Goal: Transaction & Acquisition: Download file/media

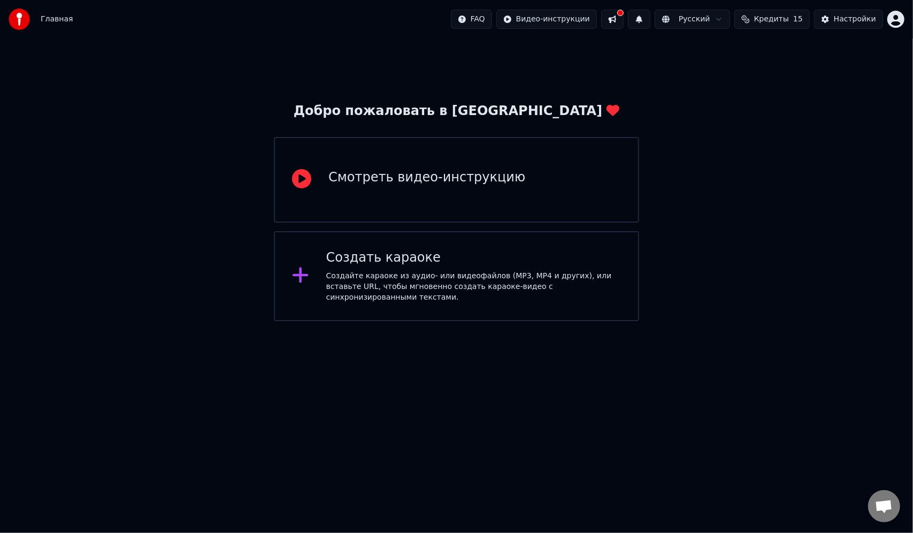
click at [399, 188] on div "Смотреть видео-инструкцию" at bounding box center [427, 179] width 197 height 21
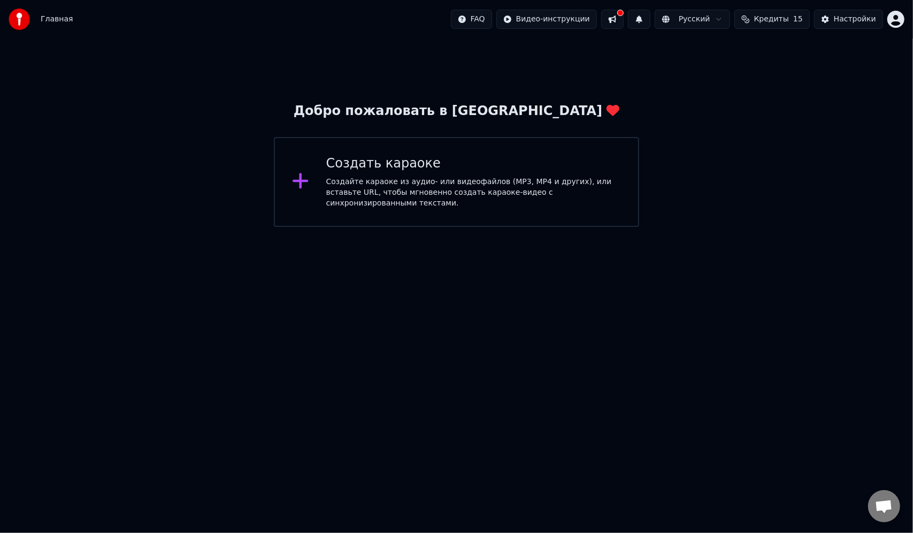
click at [624, 19] on button at bounding box center [612, 19] width 22 height 19
click at [624, 17] on button at bounding box center [612, 19] width 22 height 19
click at [437, 187] on div "Создайте караоке из аудио- или видеофайлов (MP3, MP4 и других), или вставьте UR…" at bounding box center [473, 193] width 295 height 32
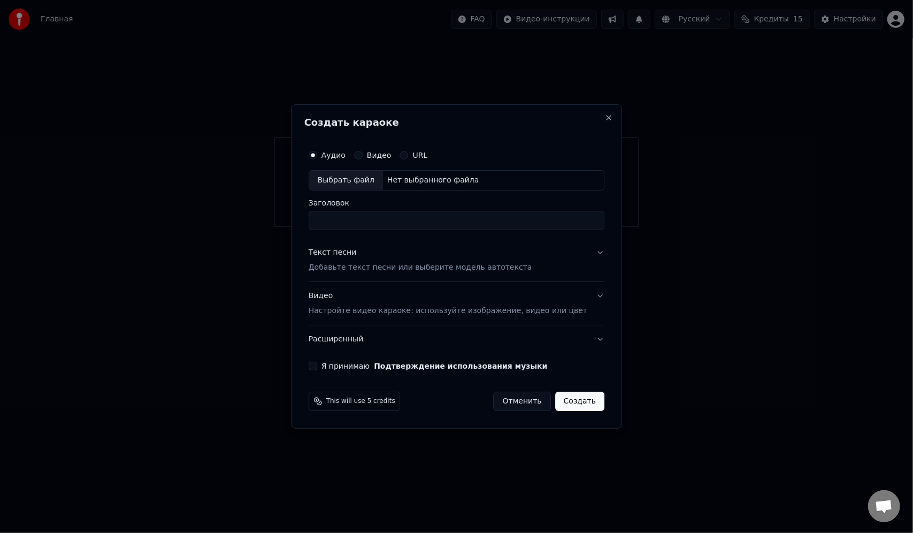
click at [363, 155] on button "Видео" at bounding box center [358, 155] width 9 height 9
click at [408, 181] on div "Нет выбранного файла" at bounding box center [433, 180] width 101 height 11
type input "**********"
click at [317, 365] on button "Я принимаю Подтверждение использования музыки" at bounding box center [313, 366] width 9 height 9
click at [507, 271] on p "Добавьте текст песни или выберите модель автотекста" at bounding box center [421, 267] width 224 height 11
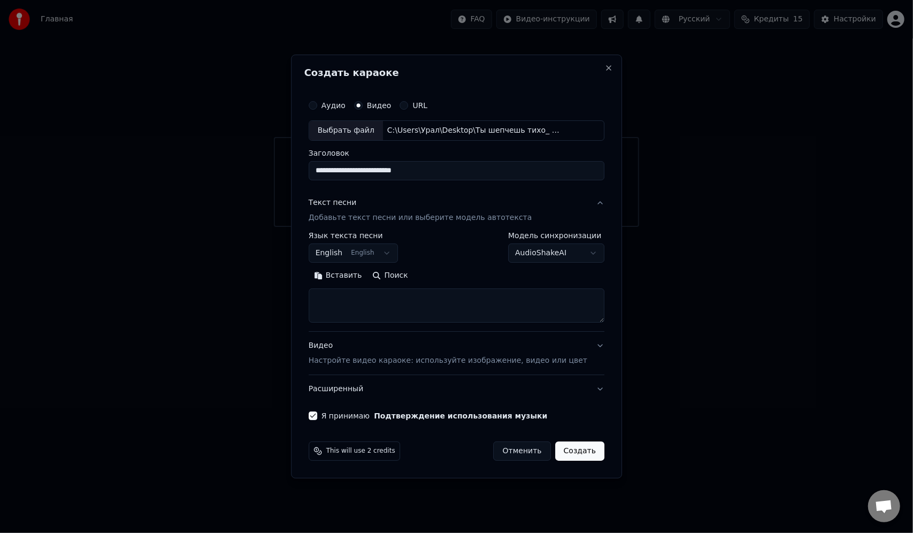
click at [397, 227] on body "**********" at bounding box center [456, 113] width 913 height 227
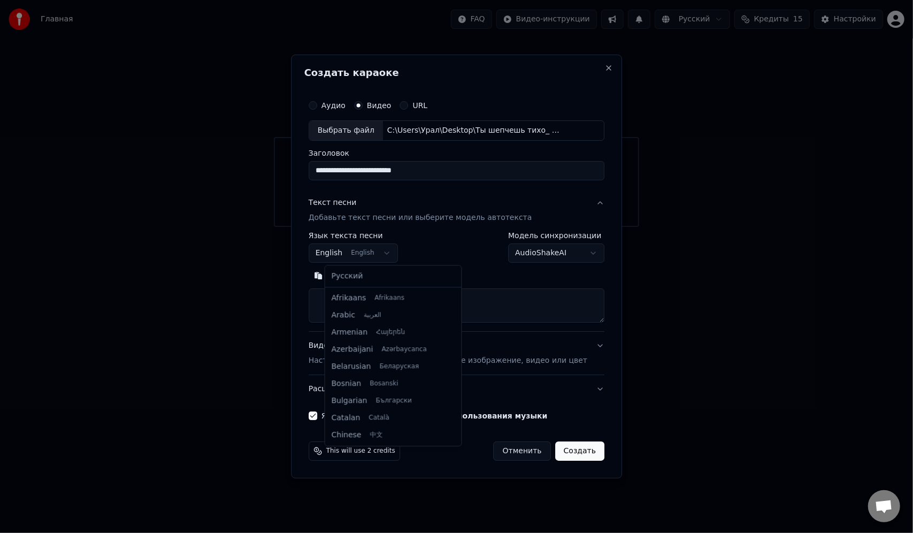
scroll to position [86, 0]
select select "**"
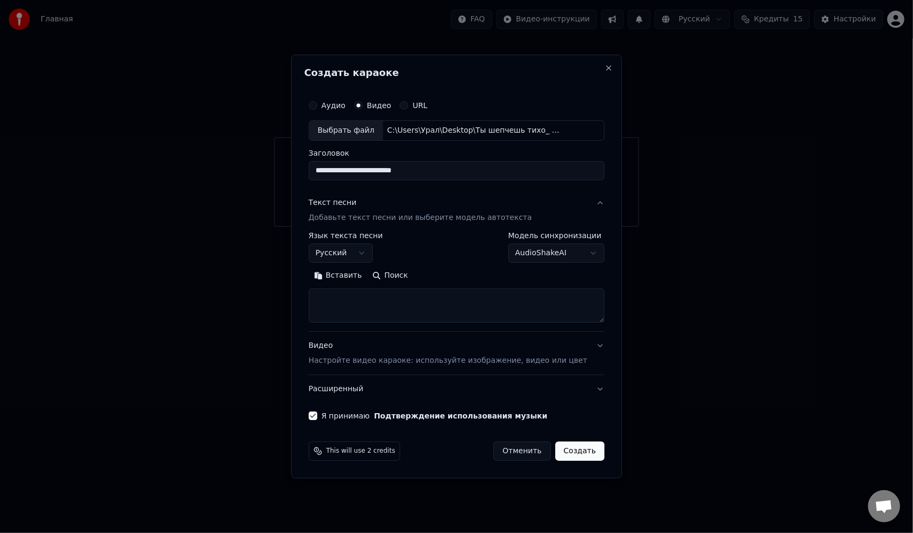
click at [568, 227] on body "**********" at bounding box center [456, 113] width 913 height 227
click at [361, 276] on button "Вставить" at bounding box center [338, 275] width 59 height 17
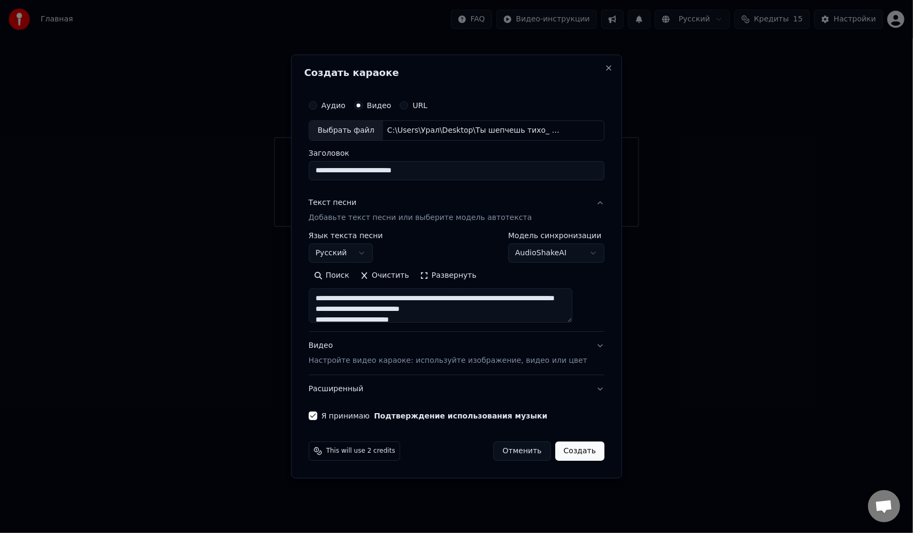
drag, startPoint x: 387, startPoint y: 313, endPoint x: 329, endPoint y: 302, distance: 59.8
click at [329, 302] on textarea at bounding box center [441, 305] width 264 height 34
click at [334, 300] on textarea "**********" at bounding box center [441, 305] width 264 height 34
drag, startPoint x: 405, startPoint y: 307, endPoint x: 327, endPoint y: 299, distance: 77.5
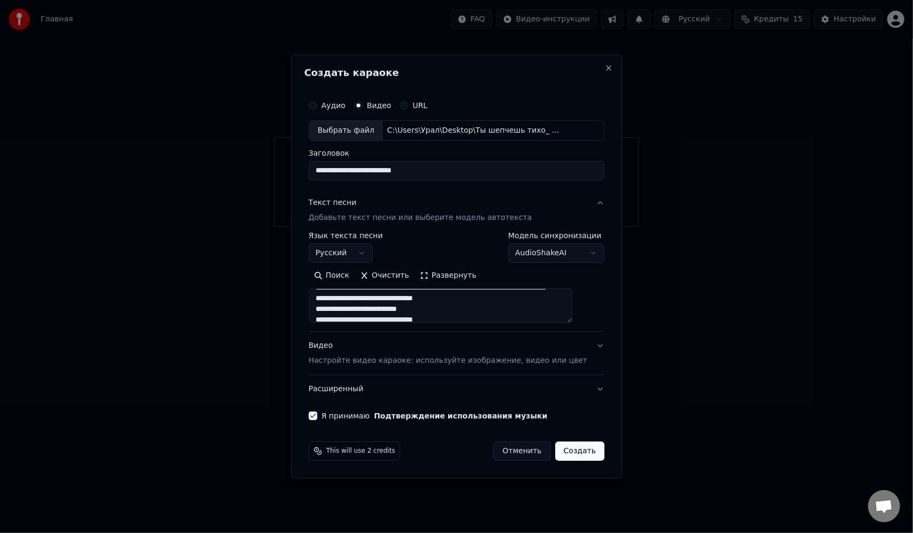
click at [327, 299] on textarea "**********" at bounding box center [441, 305] width 264 height 34
drag, startPoint x: 375, startPoint y: 310, endPoint x: 330, endPoint y: 303, distance: 45.6
click at [330, 303] on textarea "**********" at bounding box center [441, 305] width 264 height 34
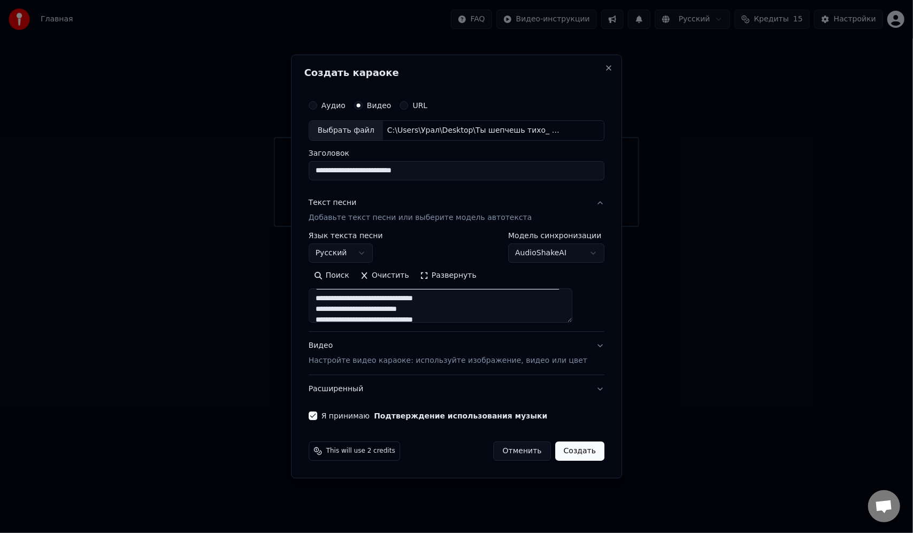
drag, startPoint x: 421, startPoint y: 307, endPoint x: 330, endPoint y: 299, distance: 91.9
click at [330, 299] on textarea "**********" at bounding box center [441, 305] width 264 height 34
drag, startPoint x: 546, startPoint y: 298, endPoint x: 326, endPoint y: 296, distance: 219.4
click at [326, 296] on textarea "**********" at bounding box center [441, 305] width 264 height 34
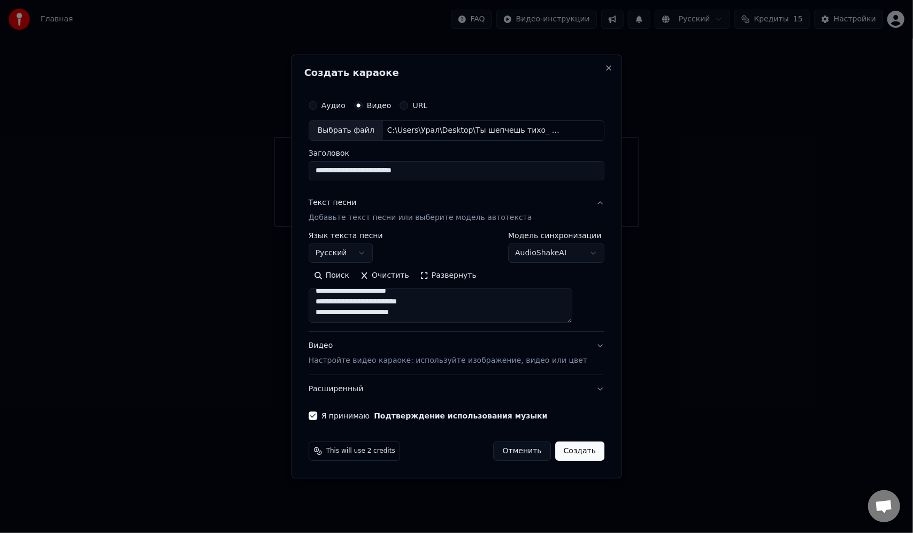
scroll to position [295, 0]
type textarea "**********"
drag, startPoint x: 505, startPoint y: 379, endPoint x: 490, endPoint y: 386, distance: 16.3
click at [472, 362] on p "Настройте видео караоке: используйте изображение, видео или цвет" at bounding box center [448, 360] width 279 height 11
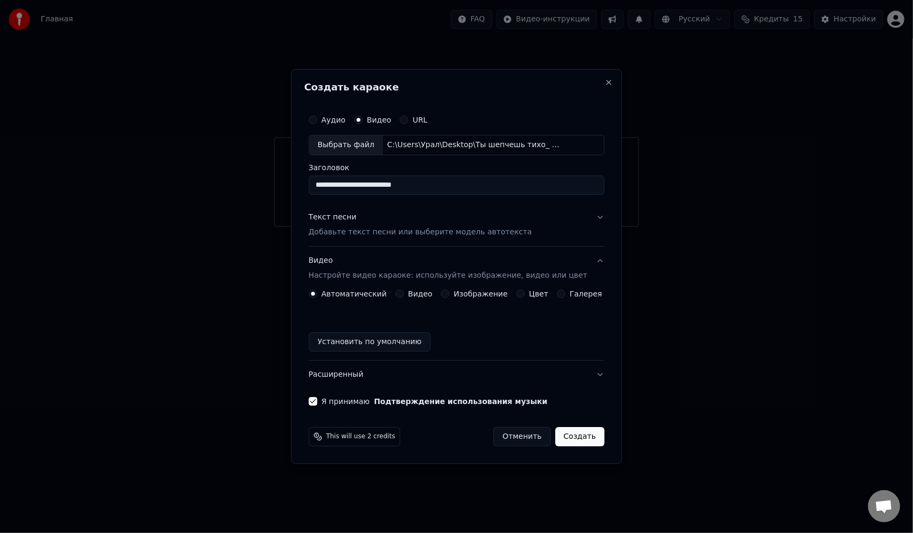
click at [574, 438] on button "Создать" at bounding box center [579, 436] width 49 height 19
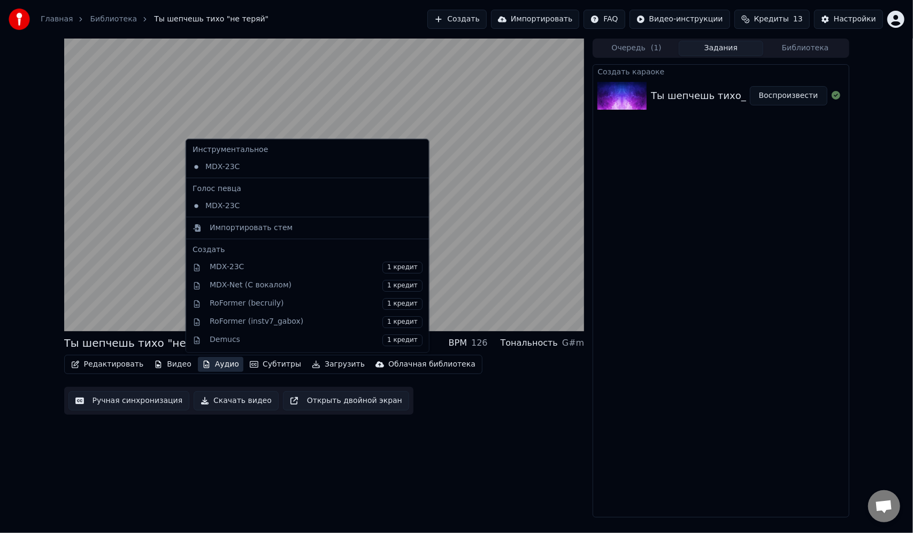
click at [204, 365] on button "Аудио" at bounding box center [220, 364] width 45 height 15
click at [238, 169] on div "MDX-23C" at bounding box center [299, 166] width 223 height 17
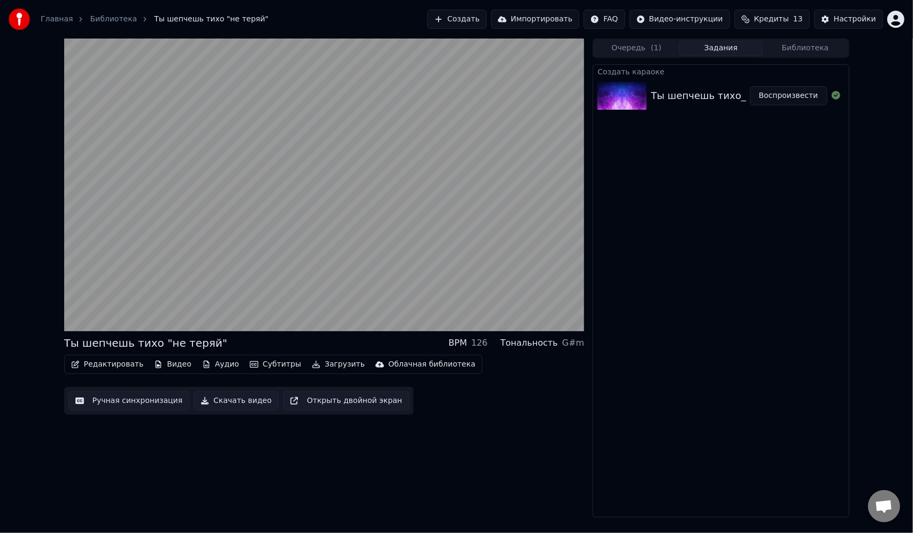
click at [204, 363] on icon "button" at bounding box center [207, 364] width 6 height 7
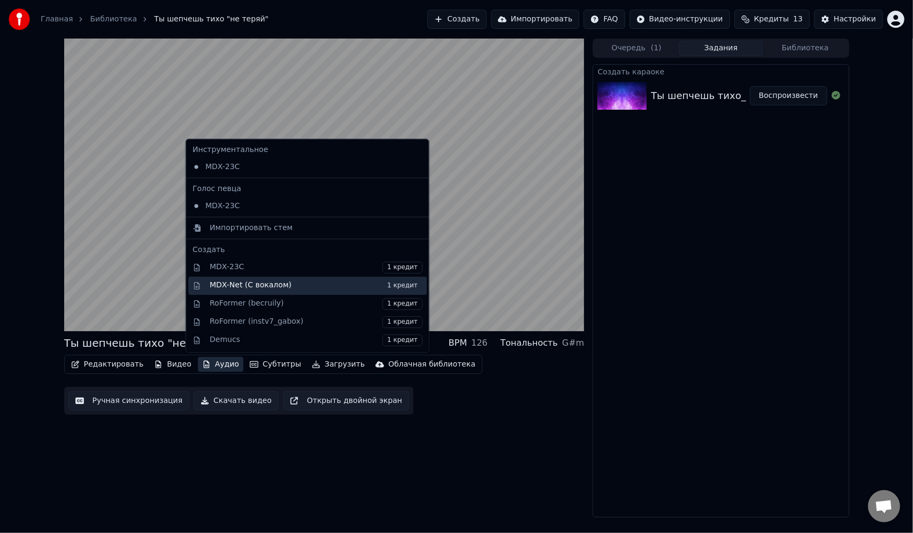
click at [243, 285] on div "MDX-Net (С вокалом) 1 кредит" at bounding box center [316, 286] width 213 height 12
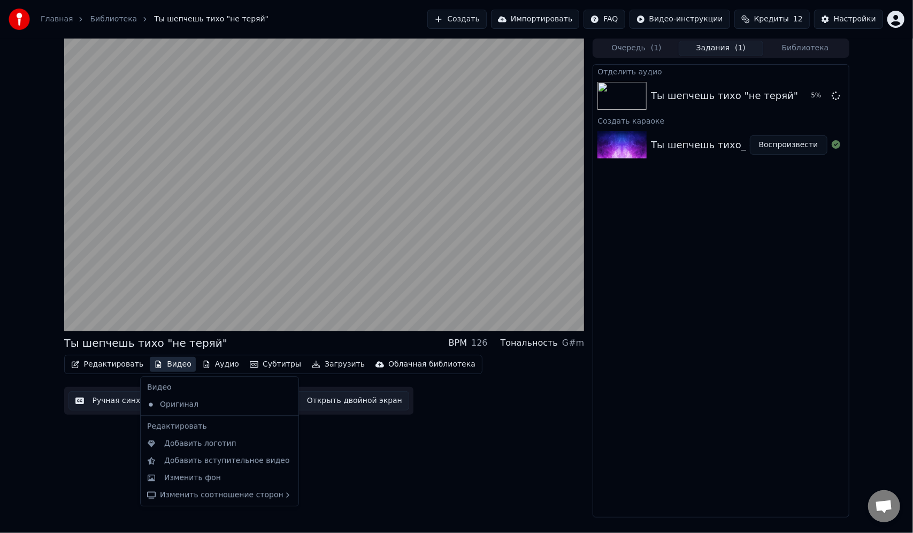
click at [166, 362] on button "Видео" at bounding box center [173, 364] width 46 height 15
click at [177, 407] on div "Оригинал" at bounding box center [212, 404] width 138 height 17
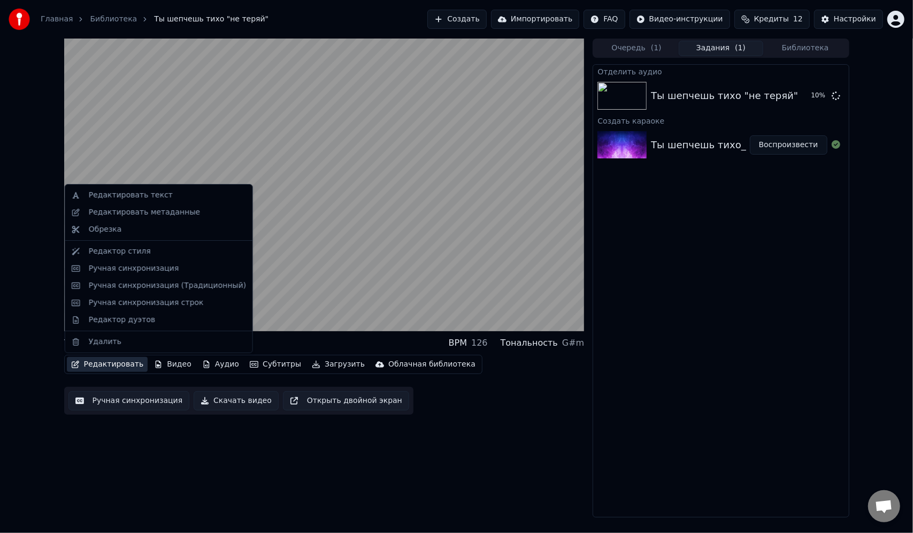
click at [117, 365] on button "Редактировать" at bounding box center [107, 364] width 81 height 15
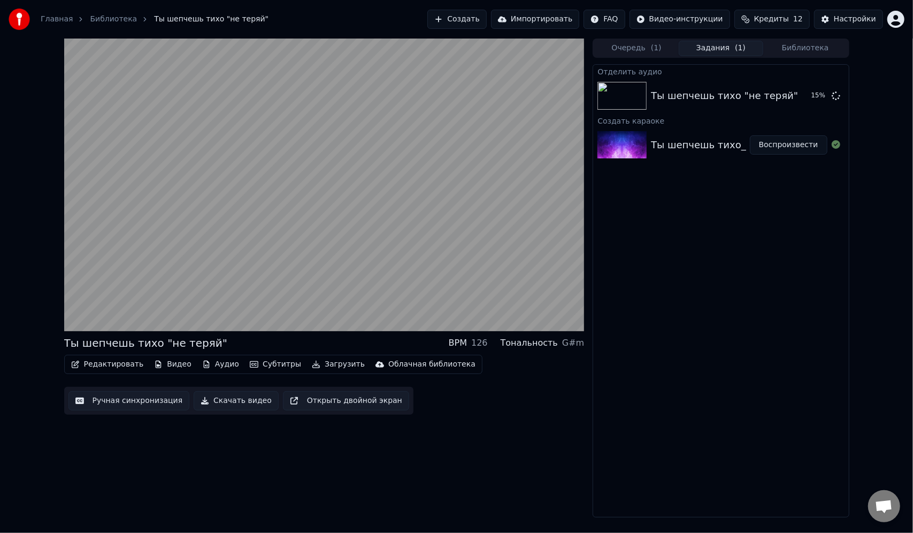
click at [131, 459] on div "Ты шепчешь тихо "не теряй" BPM 126 Тональность G#m Редактировать Видео Аудио Су…" at bounding box center [324, 278] width 521 height 479
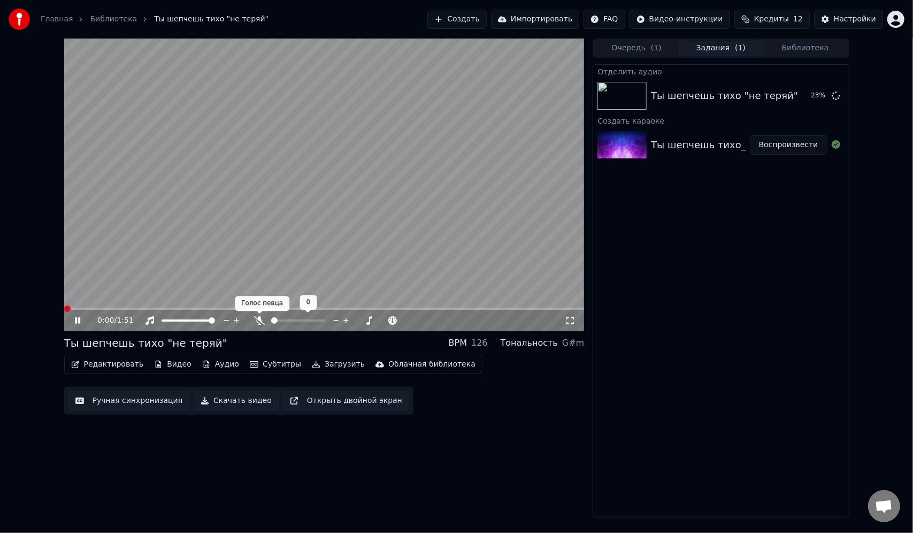
click at [262, 323] on icon at bounding box center [259, 320] width 11 height 9
click at [188, 318] on div at bounding box center [198, 320] width 86 height 11
click at [180, 319] on span at bounding box center [171, 320] width 18 height 2
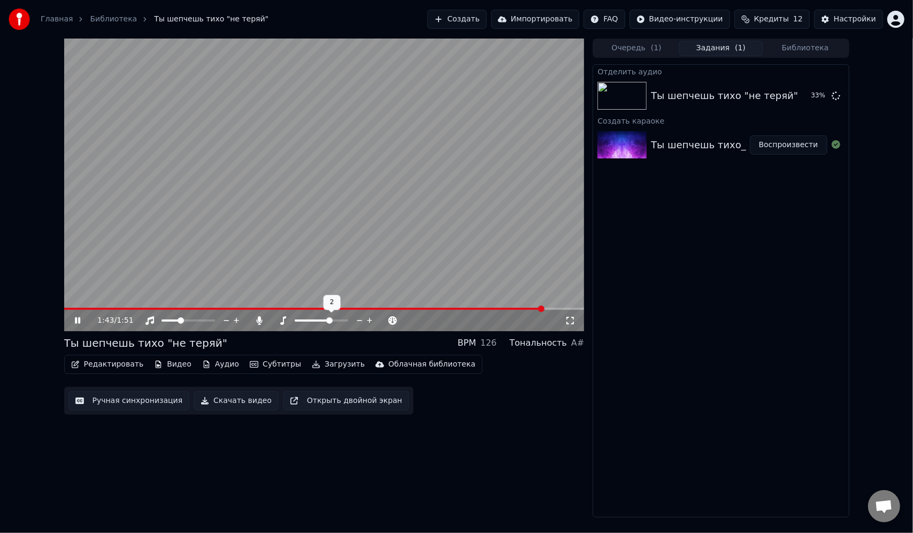
click at [333, 318] on span at bounding box center [329, 320] width 6 height 6
click at [73, 317] on icon at bounding box center [85, 320] width 25 height 9
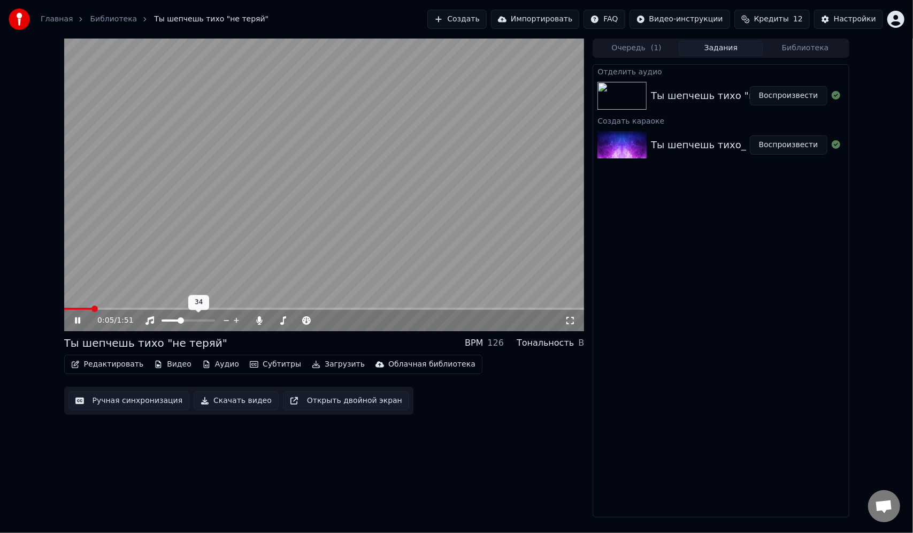
click at [187, 316] on div at bounding box center [198, 320] width 86 height 11
click at [193, 319] on span at bounding box center [189, 320] width 54 height 2
click at [200, 323] on div at bounding box center [198, 320] width 86 height 11
click at [205, 322] on div at bounding box center [198, 320] width 86 height 11
click at [208, 320] on span at bounding box center [189, 320] width 54 height 2
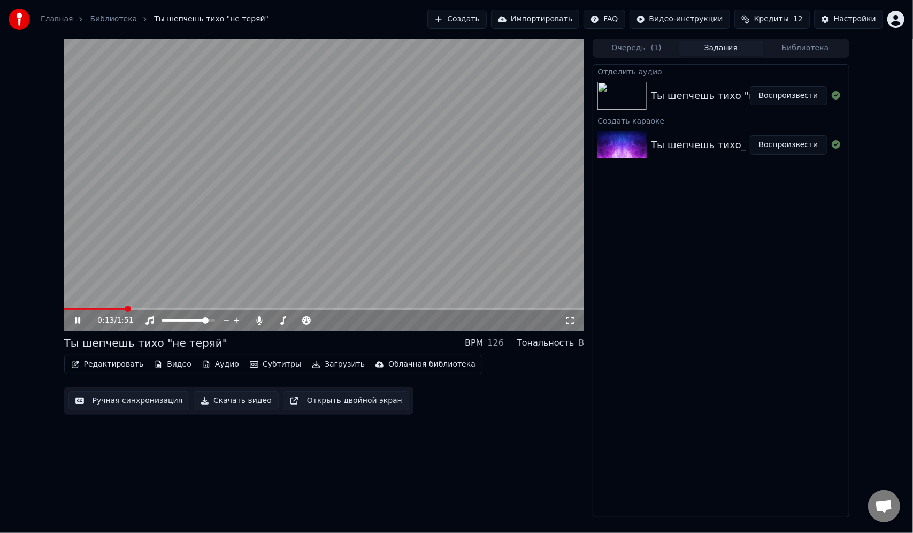
click at [248, 309] on span at bounding box center [324, 309] width 521 height 2
click at [299, 320] on span at bounding box center [297, 320] width 4 height 2
click at [314, 320] on span at bounding box center [322, 320] width 54 height 2
click at [318, 320] on span at bounding box center [322, 320] width 54 height 2
click at [321, 320] on span at bounding box center [322, 320] width 54 height 2
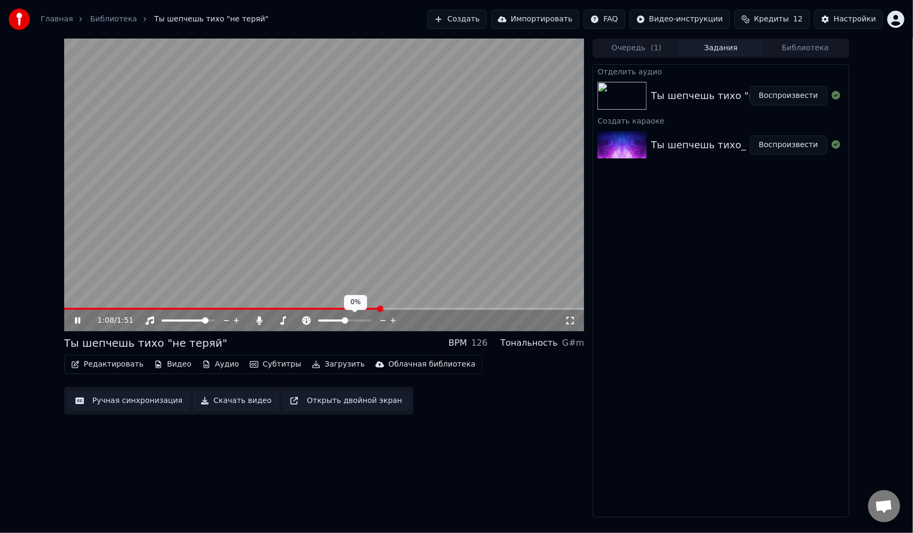
click at [330, 320] on span at bounding box center [331, 320] width 27 height 2
click at [350, 321] on span at bounding box center [345, 320] width 54 height 2
click at [342, 321] on span at bounding box center [334, 320] width 32 height 2
click at [346, 317] on div at bounding box center [355, 320] width 86 height 11
click at [345, 321] on span at bounding box center [342, 320] width 6 height 6
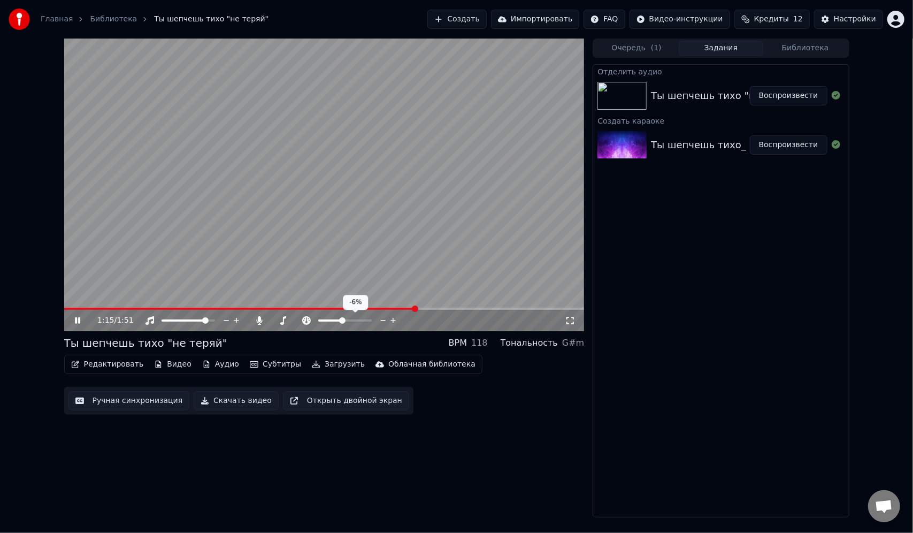
click at [347, 321] on span at bounding box center [345, 320] width 54 height 2
click at [383, 320] on icon at bounding box center [382, 320] width 5 height 1
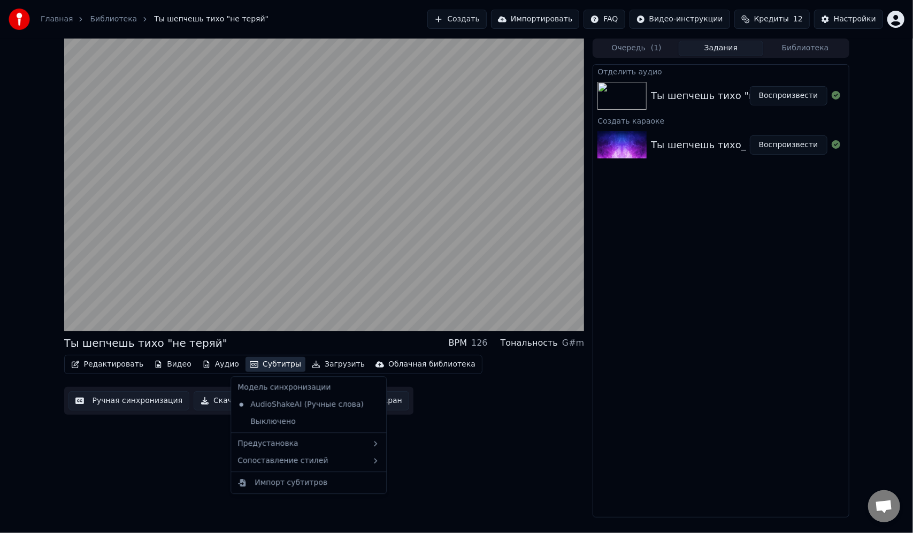
click at [261, 357] on button "Субтитры" at bounding box center [276, 364] width 60 height 15
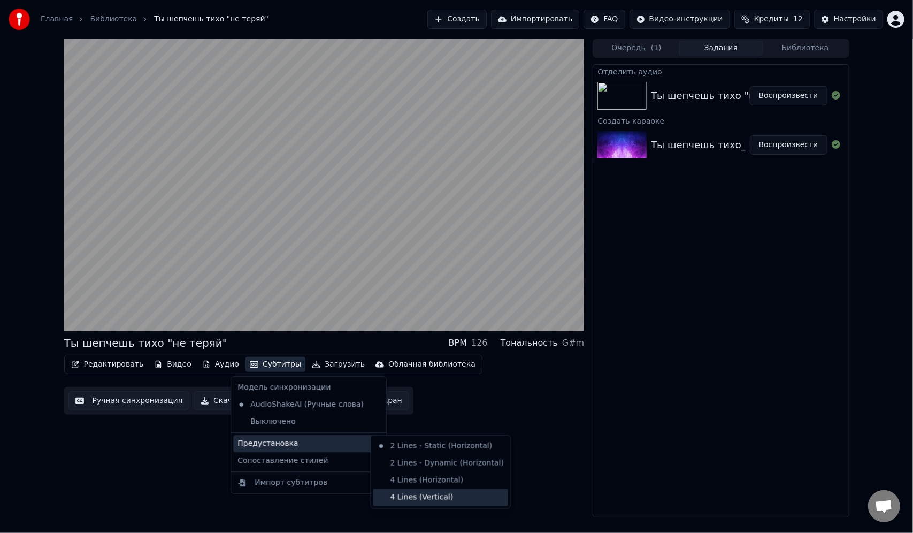
click at [423, 493] on div "4 Lines (Vertical)" at bounding box center [441, 497] width 135 height 17
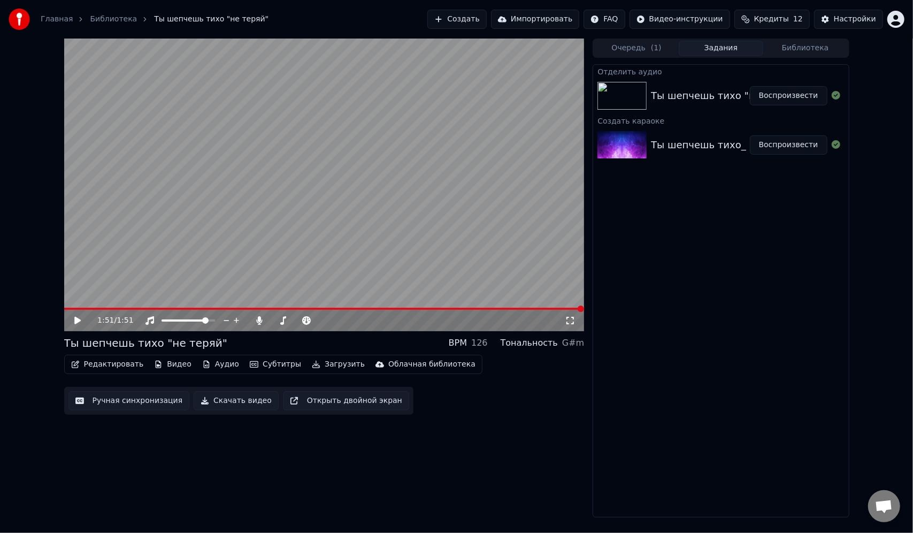
click at [75, 323] on icon at bounding box center [77, 320] width 6 height 7
click at [198, 308] on span at bounding box center [324, 309] width 521 height 2
click at [76, 318] on icon at bounding box center [85, 320] width 25 height 9
click at [167, 310] on div "0:29 / 1:51" at bounding box center [324, 320] width 521 height 21
click at [76, 319] on icon at bounding box center [77, 320] width 6 height 7
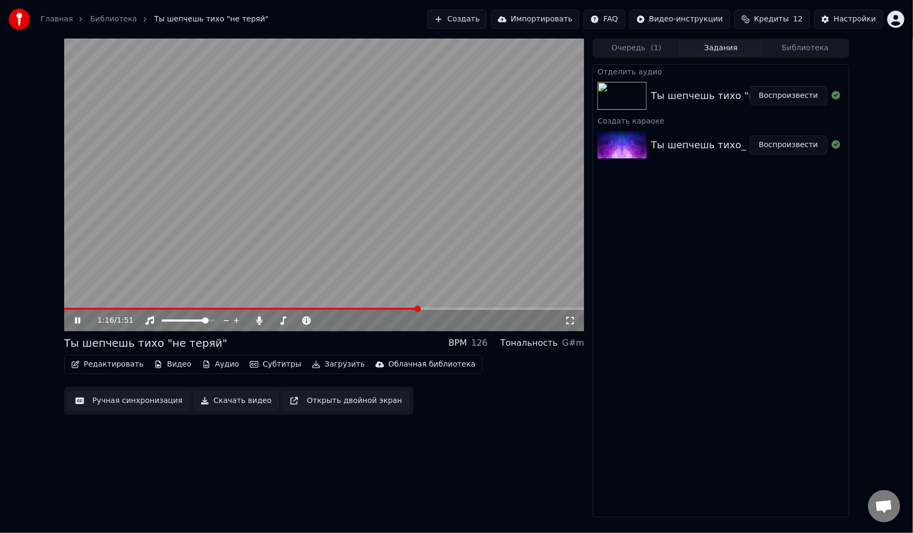
click at [483, 20] on button "Создать" at bounding box center [457, 19] width 59 height 19
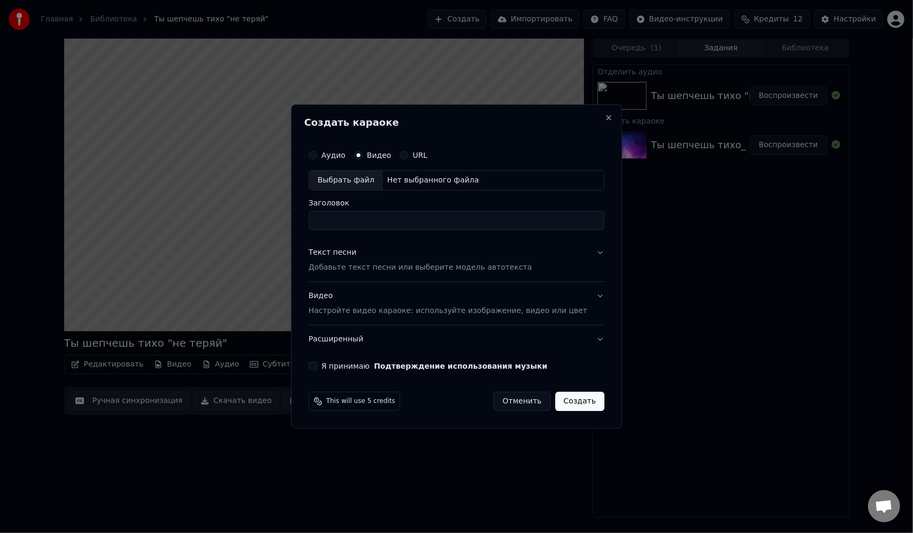
click at [379, 156] on div "Видео" at bounding box center [372, 155] width 37 height 9
click at [421, 179] on div "Нет выбранного файла" at bounding box center [433, 180] width 101 height 11
click at [317, 154] on button "Аудио" at bounding box center [313, 155] width 9 height 9
click at [417, 182] on div "Нет выбранного файла" at bounding box center [433, 180] width 101 height 11
type input "**********"
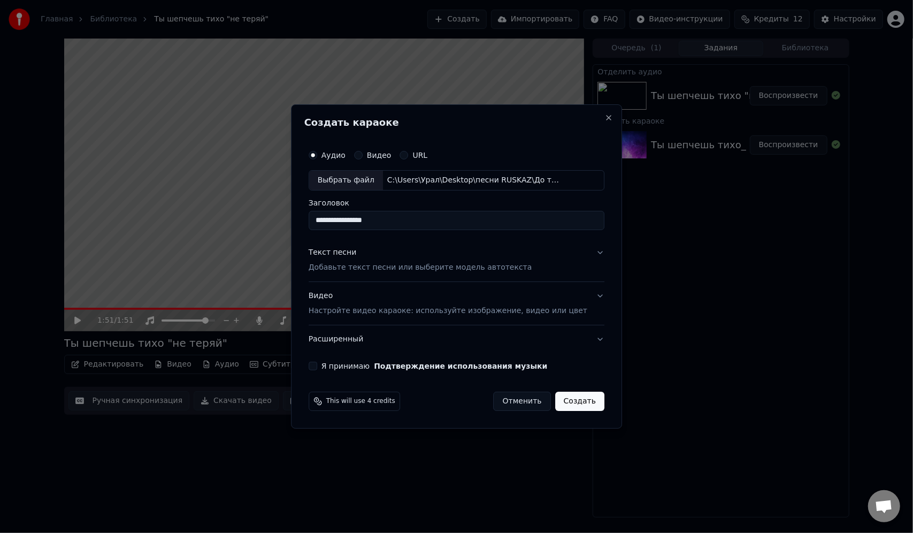
click at [472, 269] on p "Добавьте текст песни или выберите модель автотекста" at bounding box center [421, 267] width 224 height 11
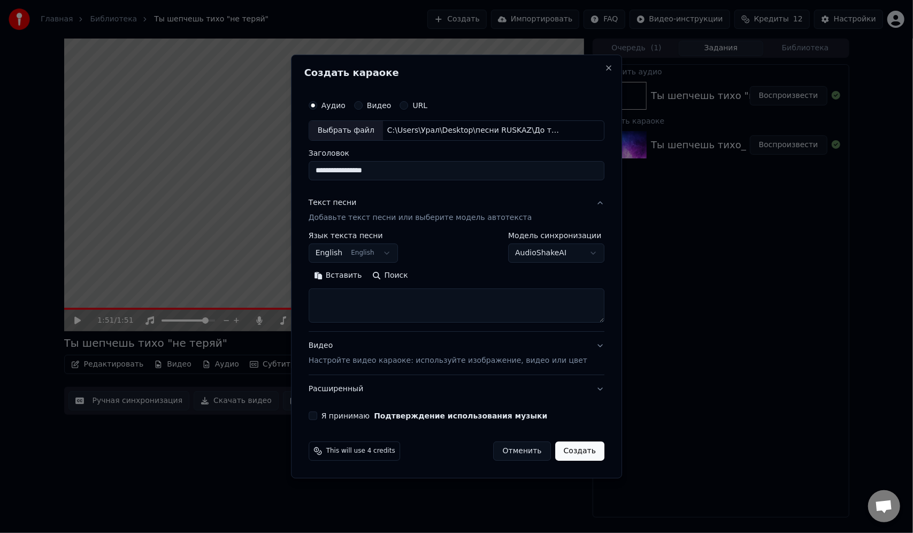
click at [371, 254] on body "**********" at bounding box center [456, 266] width 913 height 533
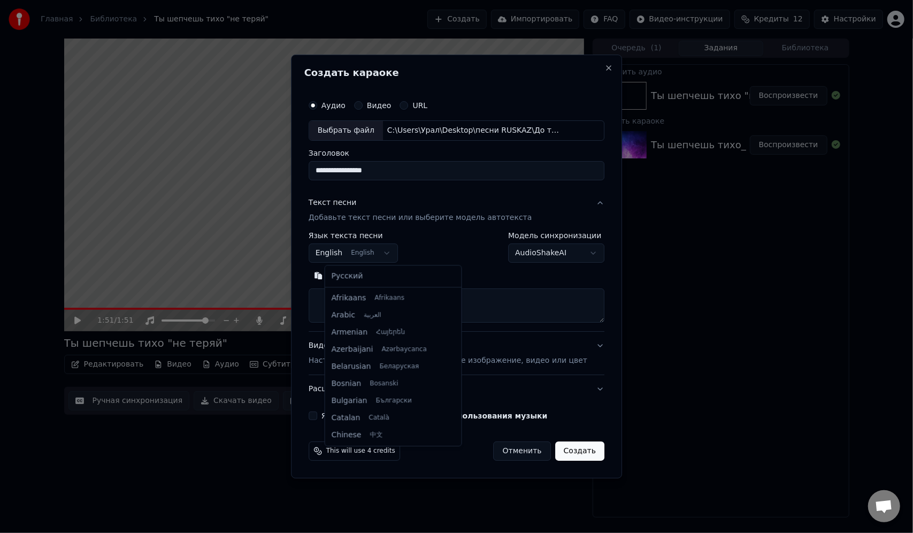
scroll to position [86, 0]
select select "**"
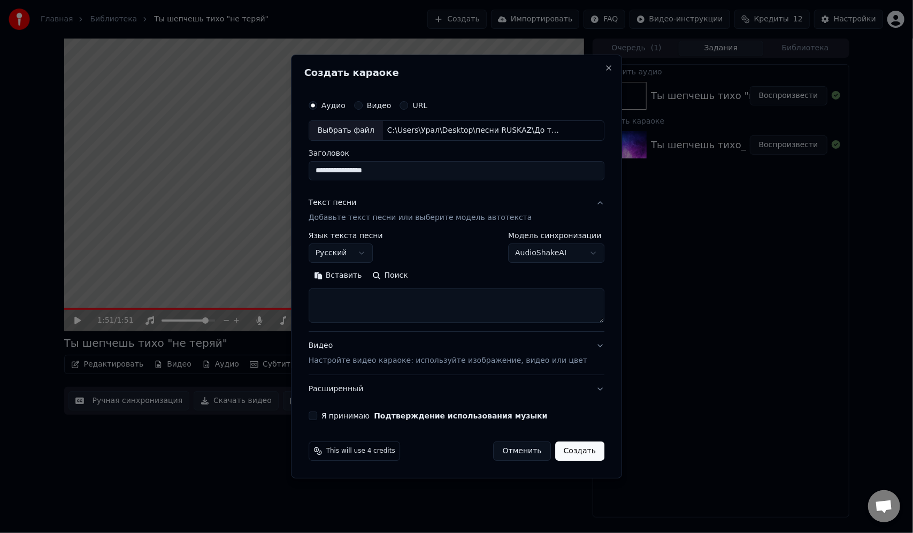
click at [542, 252] on body "**********" at bounding box center [456, 266] width 913 height 533
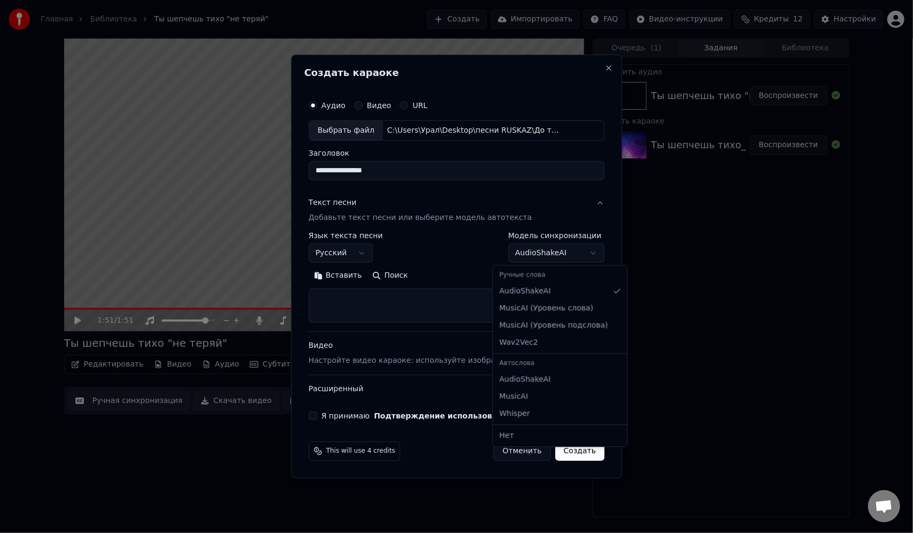
select select "**********"
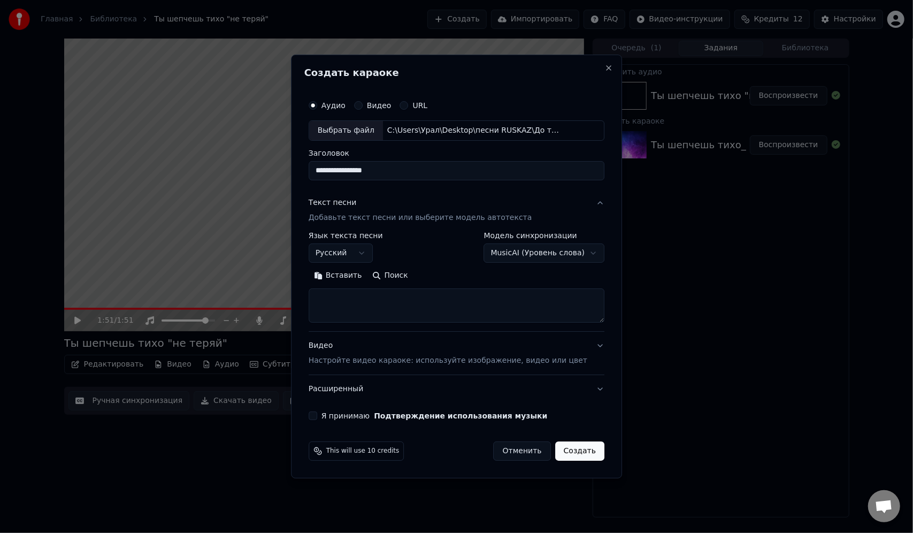
click at [474, 363] on p "Настройте видео караоке: используйте изображение, видео или цвет" at bounding box center [448, 360] width 279 height 11
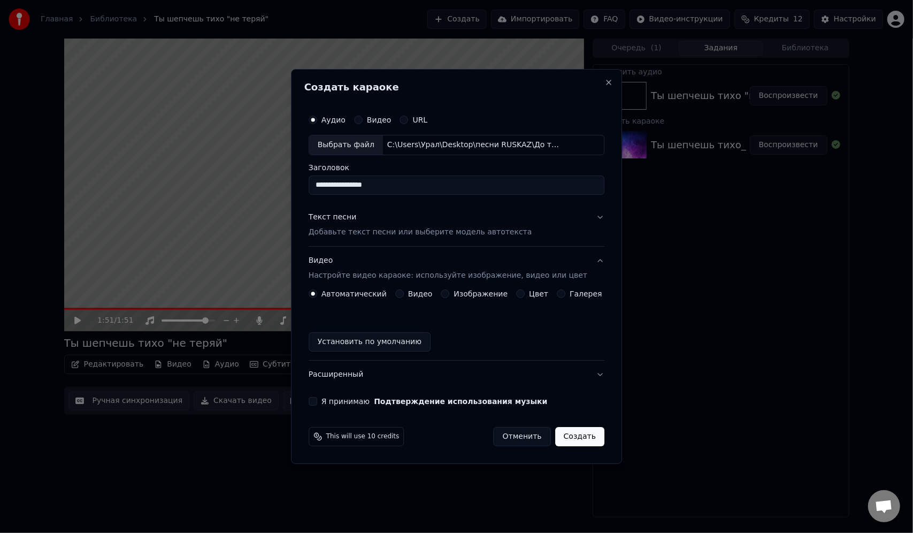
click at [446, 292] on button "Изображение" at bounding box center [445, 293] width 9 height 9
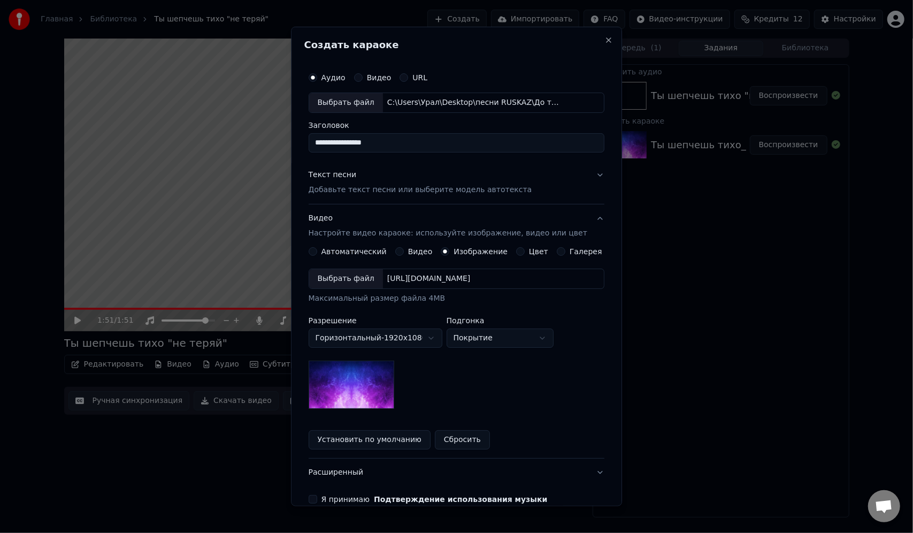
click at [439, 334] on body "**********" at bounding box center [456, 266] width 913 height 533
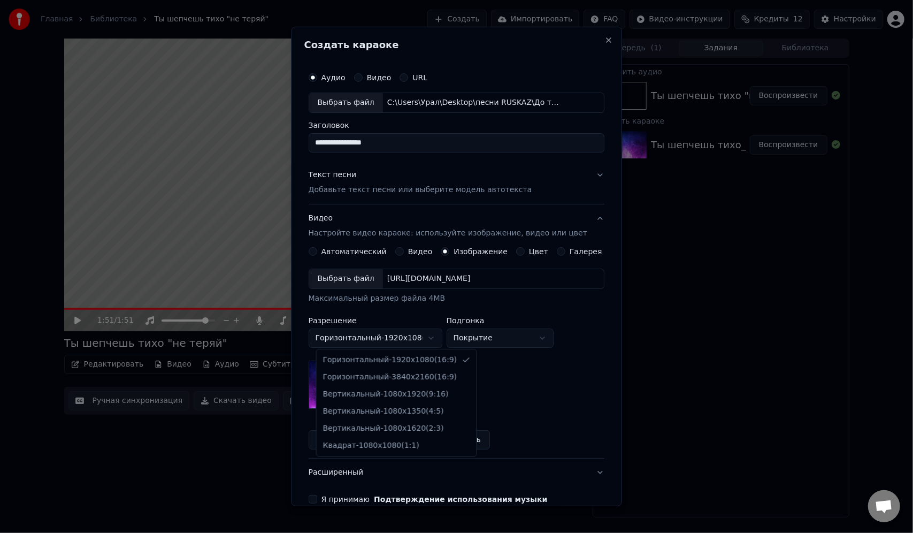
select select "*********"
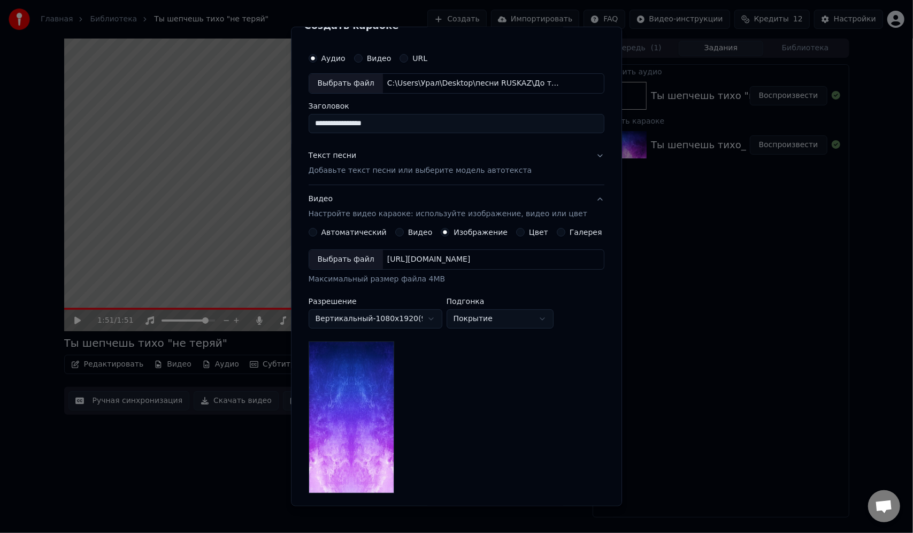
scroll to position [54, 0]
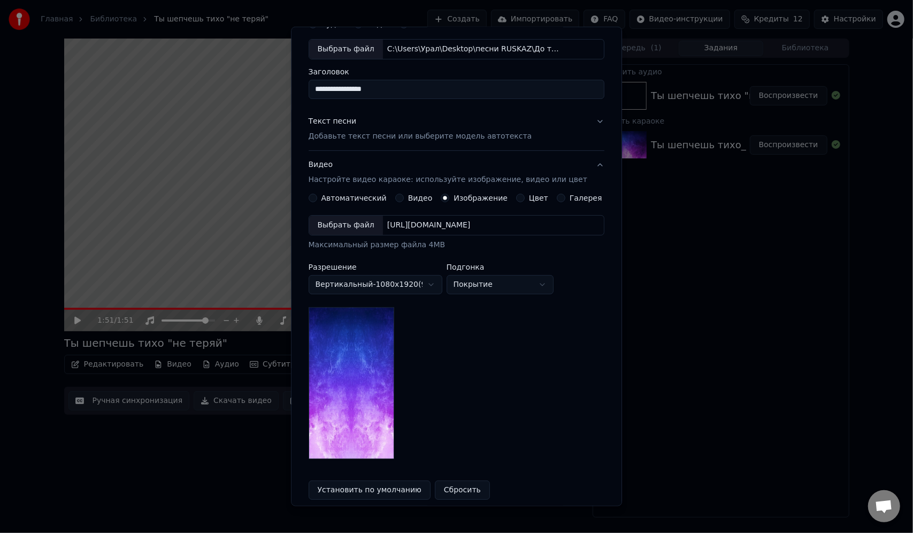
click at [542, 284] on body "**********" at bounding box center [456, 266] width 913 height 533
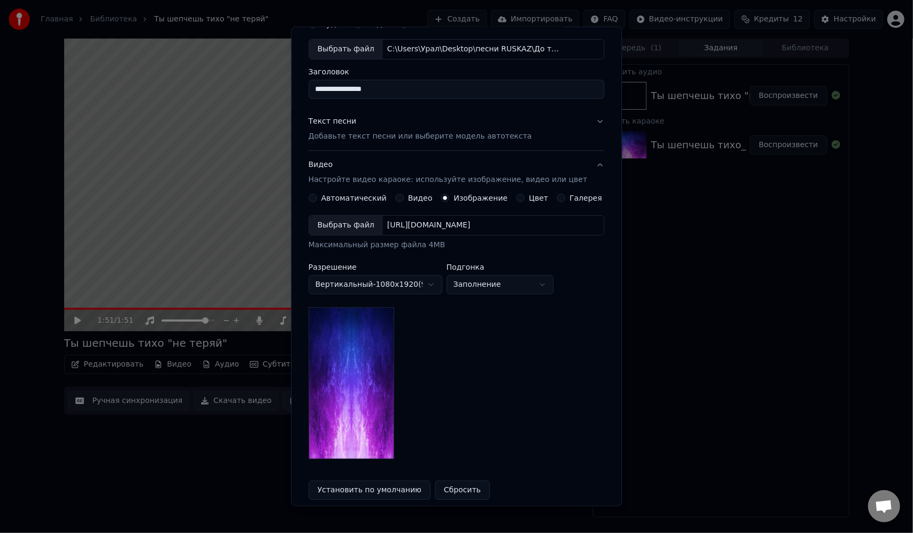
click at [530, 284] on body "**********" at bounding box center [456, 266] width 913 height 533
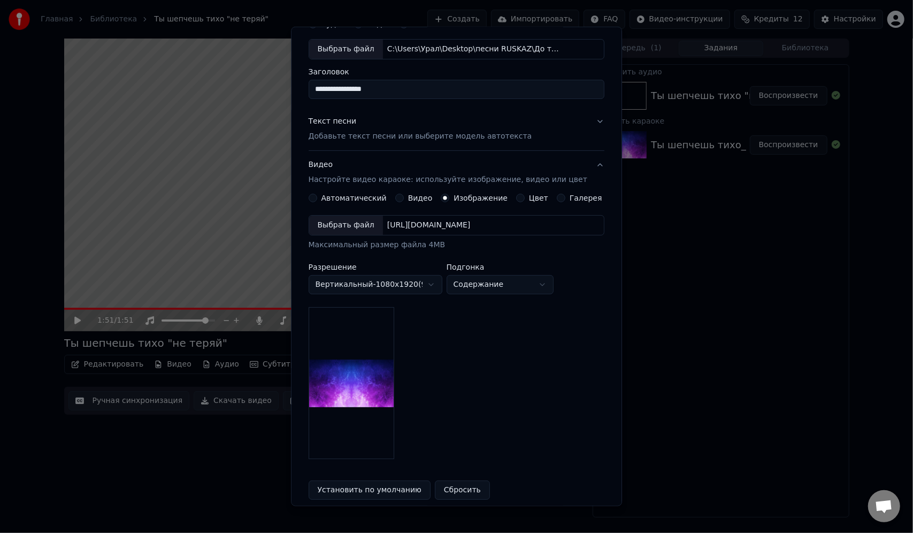
click at [509, 285] on body "**********" at bounding box center [456, 266] width 913 height 533
select select "*****"
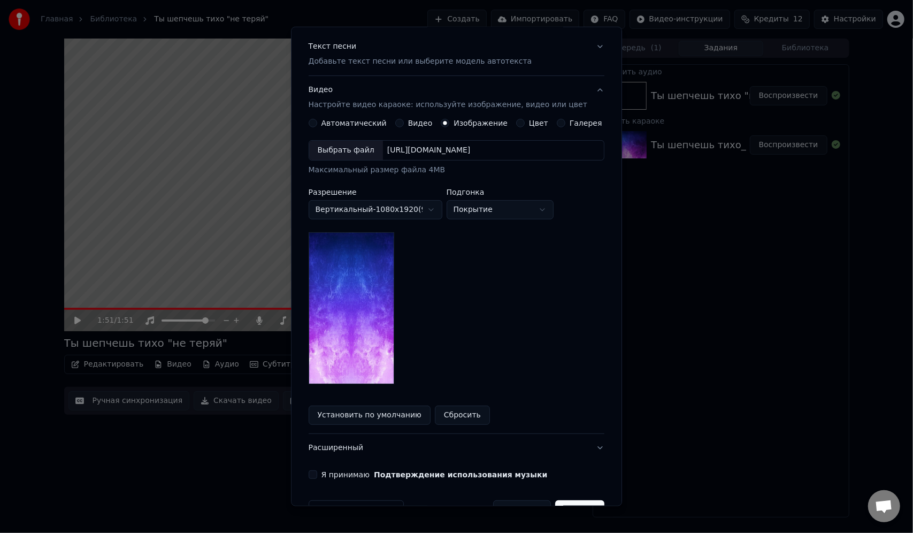
scroll to position [158, 0]
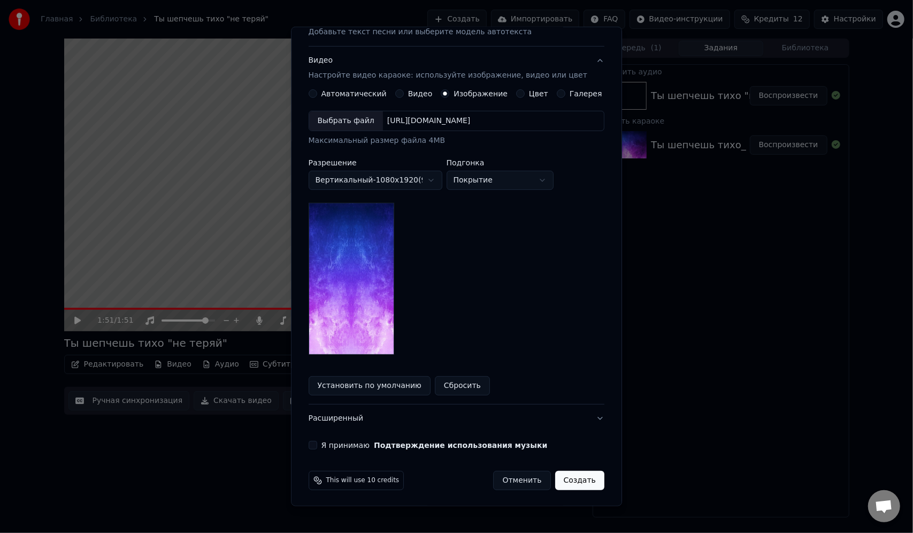
click at [406, 385] on button "Установить по умолчанию" at bounding box center [370, 385] width 122 height 19
click at [317, 444] on button "Я принимаю Подтверждение использования музыки" at bounding box center [313, 445] width 9 height 9
click at [567, 481] on button "Создать" at bounding box center [579, 480] width 49 height 19
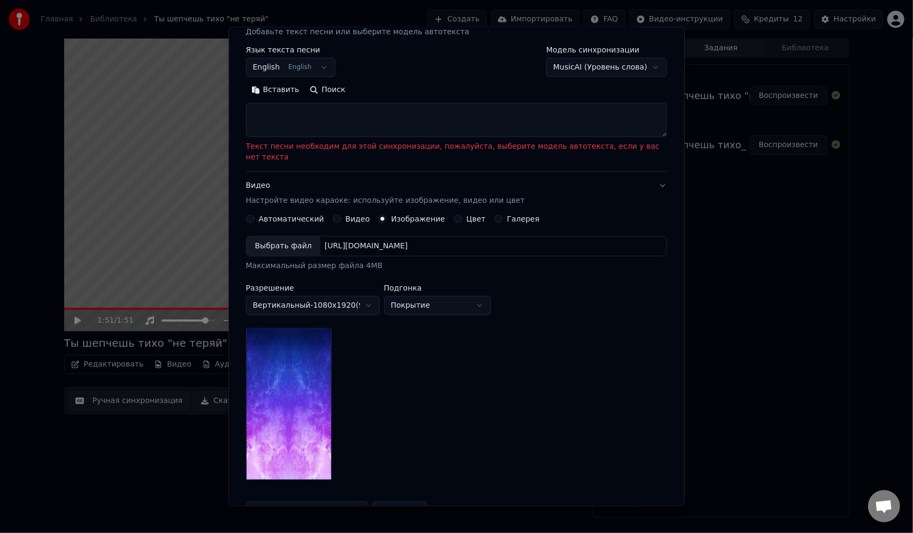
scroll to position [0, 0]
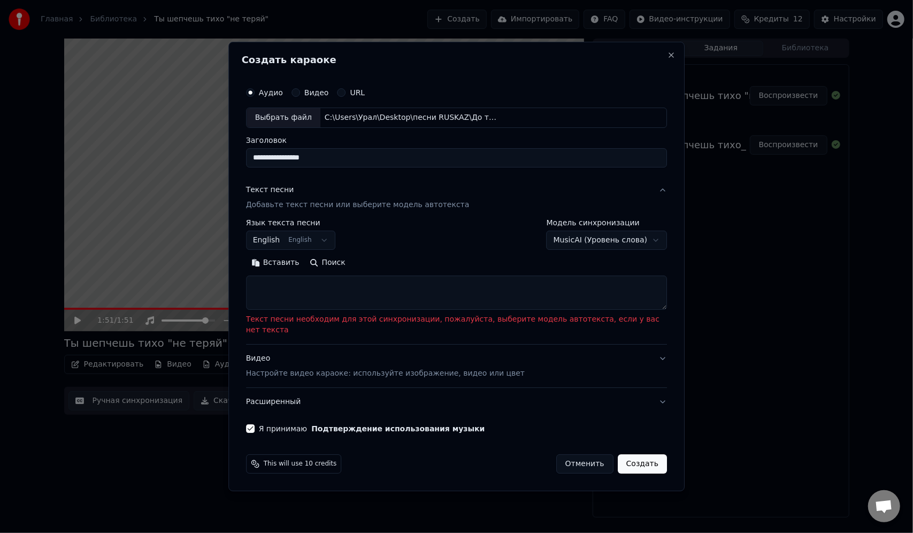
click at [302, 269] on button "Вставить" at bounding box center [275, 262] width 59 height 17
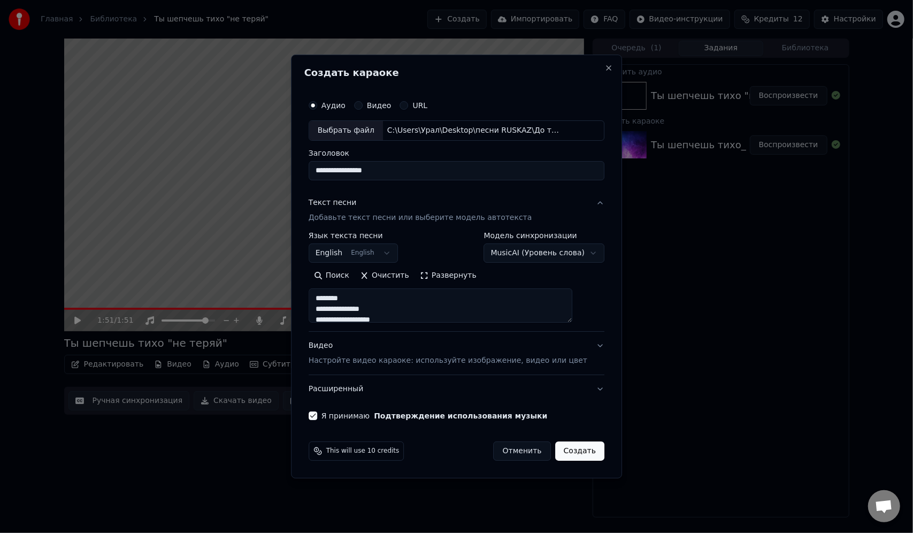
drag, startPoint x: 376, startPoint y: 301, endPoint x: 326, endPoint y: 298, distance: 49.3
click at [326, 298] on textarea at bounding box center [441, 305] width 264 height 34
click at [365, 299] on textarea at bounding box center [441, 305] width 264 height 34
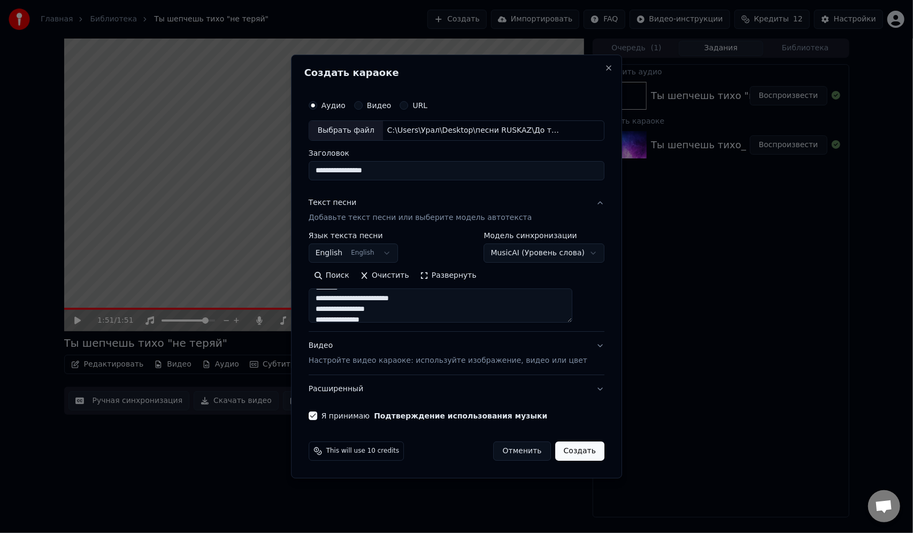
click at [413, 294] on textarea at bounding box center [441, 305] width 264 height 34
click at [406, 301] on textarea at bounding box center [441, 305] width 264 height 34
click at [392, 295] on textarea at bounding box center [441, 305] width 264 height 34
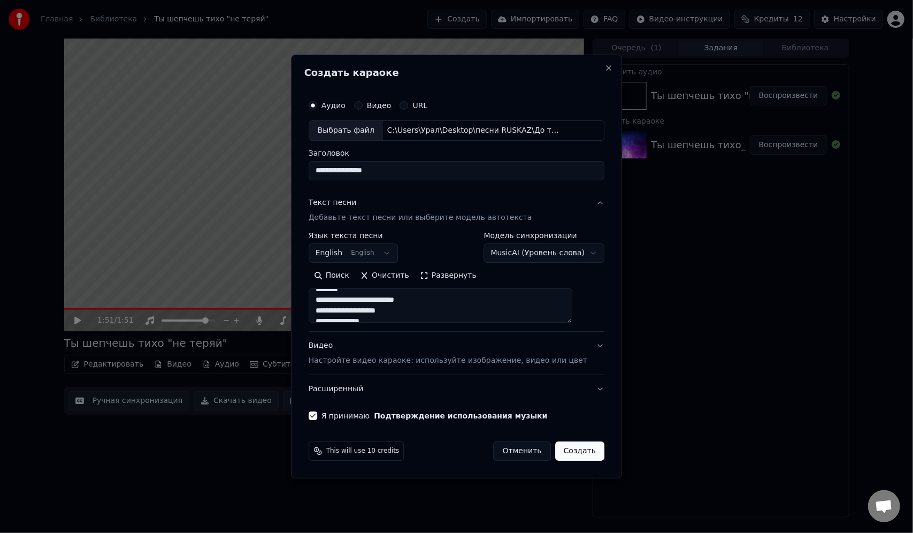
scroll to position [428, 0]
click at [393, 299] on textarea at bounding box center [441, 305] width 264 height 34
click at [452, 301] on textarea at bounding box center [441, 305] width 264 height 34
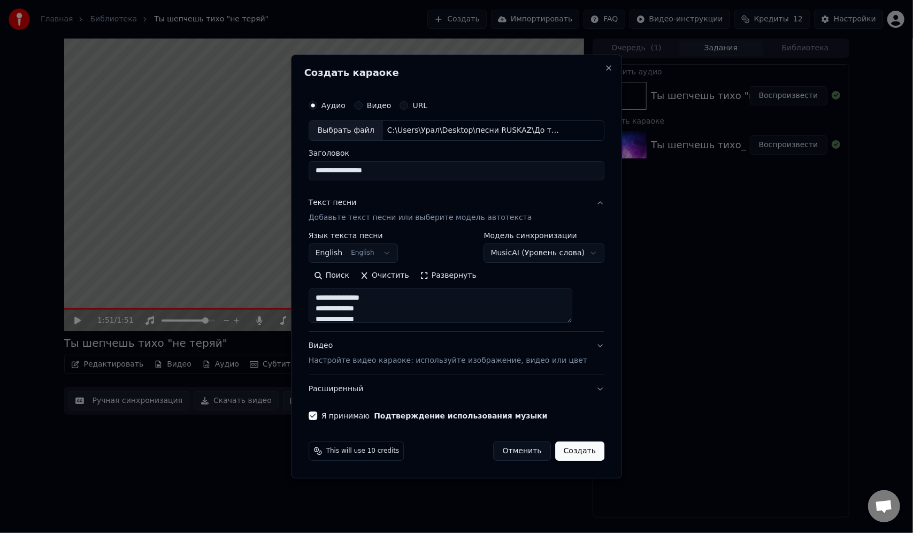
click at [382, 300] on textarea at bounding box center [441, 305] width 264 height 34
click at [402, 301] on textarea at bounding box center [441, 305] width 264 height 34
click at [456, 297] on textarea at bounding box center [441, 305] width 264 height 34
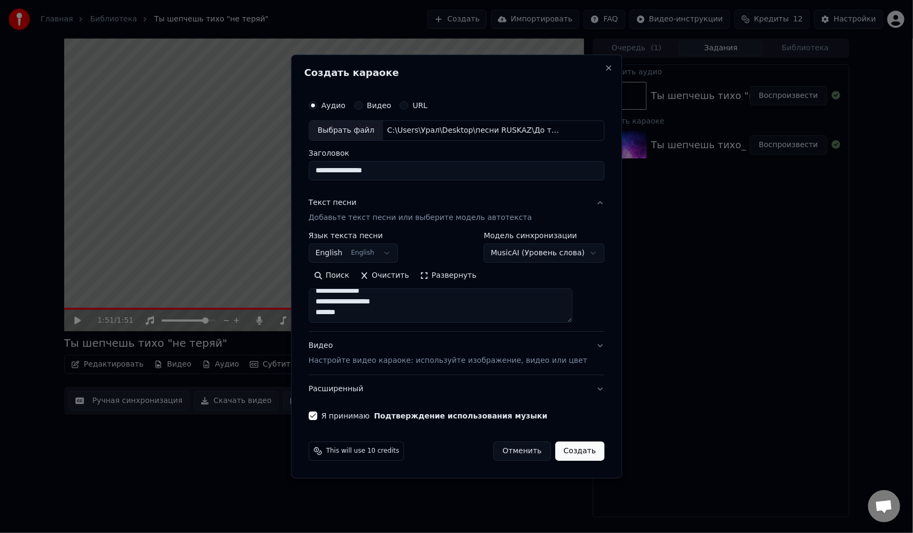
scroll to position [788, 0]
type textarea "**********"
click at [463, 363] on p "Настройте видео караоке: используйте изображение, видео или цвет" at bounding box center [448, 360] width 279 height 11
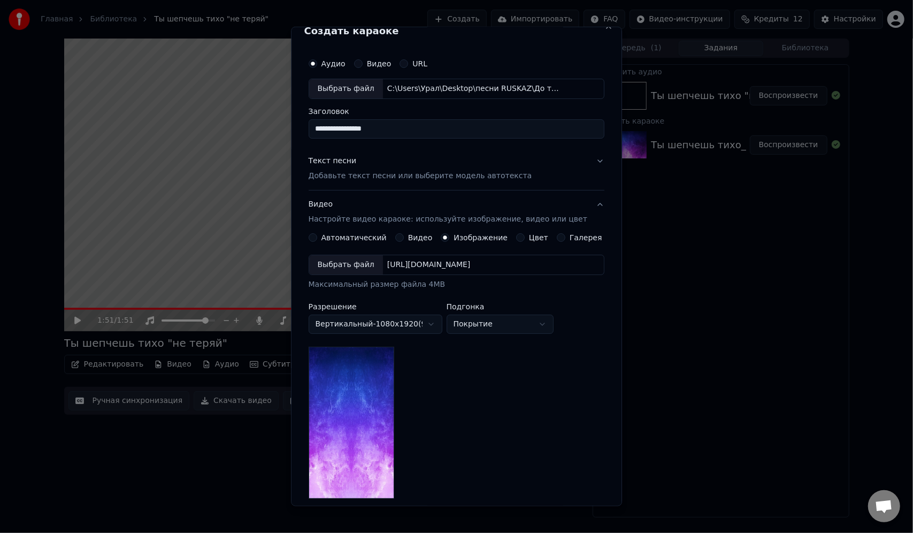
scroll to position [0, 0]
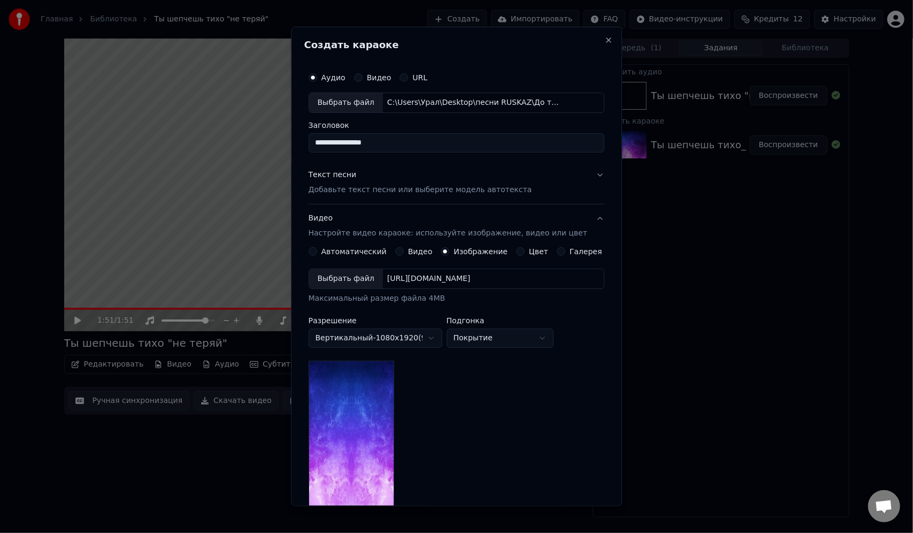
click at [317, 251] on button "Автоматический" at bounding box center [313, 251] width 9 height 9
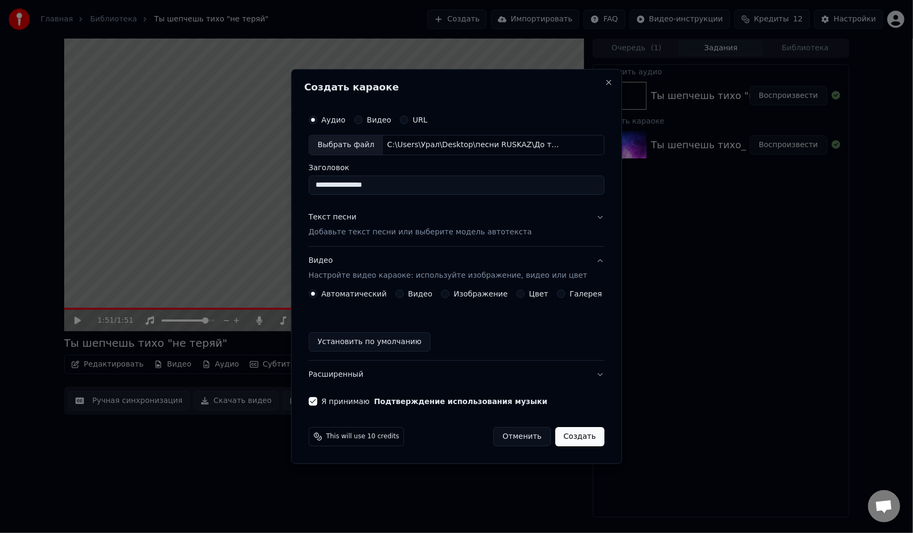
click at [354, 218] on div "Текст песни" at bounding box center [333, 217] width 48 height 11
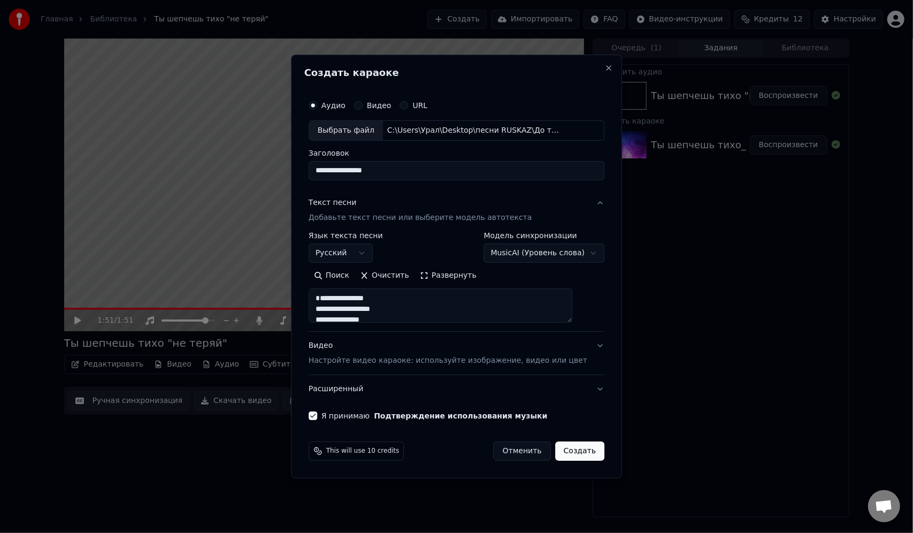
click at [330, 311] on textarea at bounding box center [441, 305] width 264 height 34
type textarea "**********"
click at [443, 276] on button "Развернуть" at bounding box center [448, 275] width 67 height 17
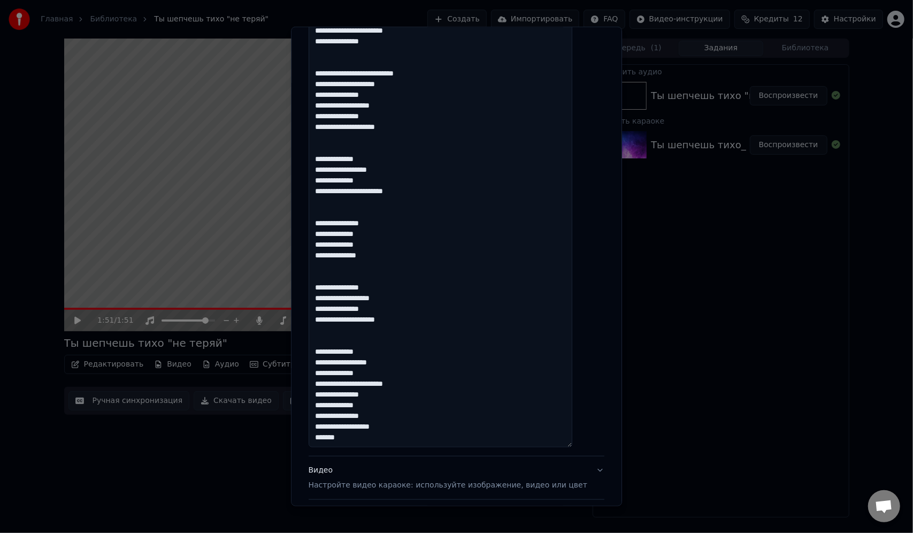
scroll to position [719, 0]
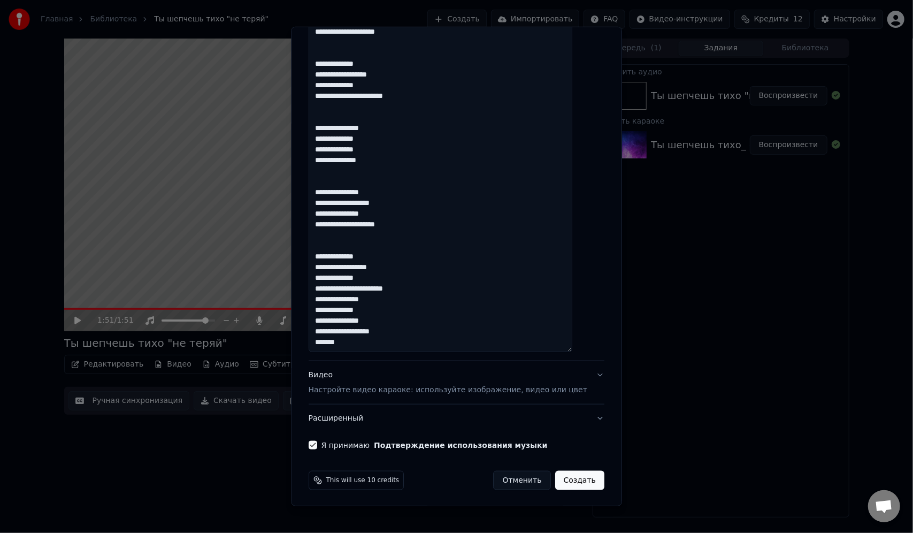
click at [578, 416] on button "Расширенный" at bounding box center [457, 419] width 296 height 28
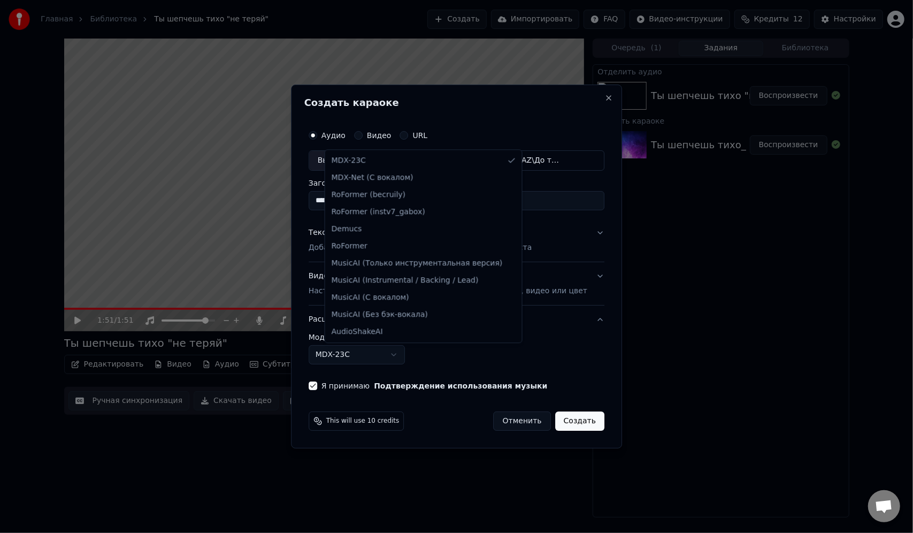
click at [409, 353] on body "**********" at bounding box center [456, 266] width 913 height 533
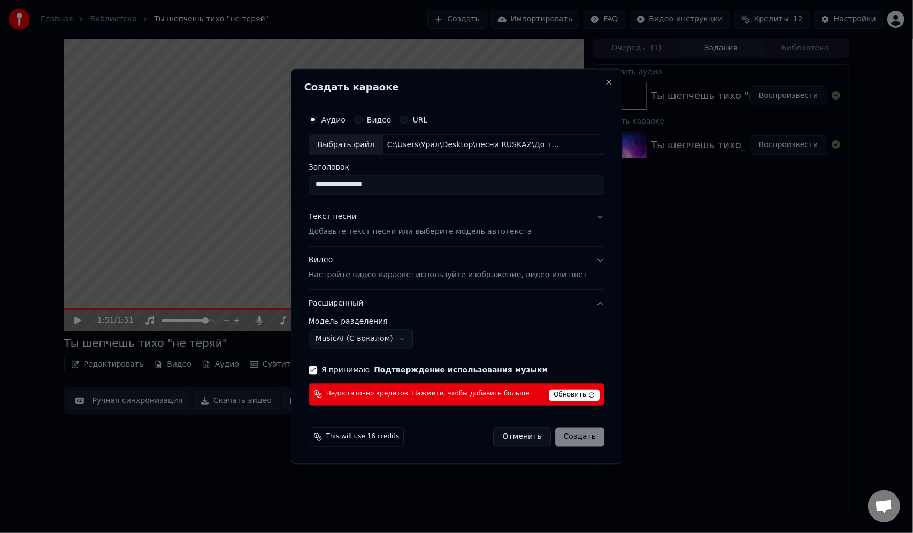
click at [408, 338] on body "**********" at bounding box center [456, 266] width 913 height 533
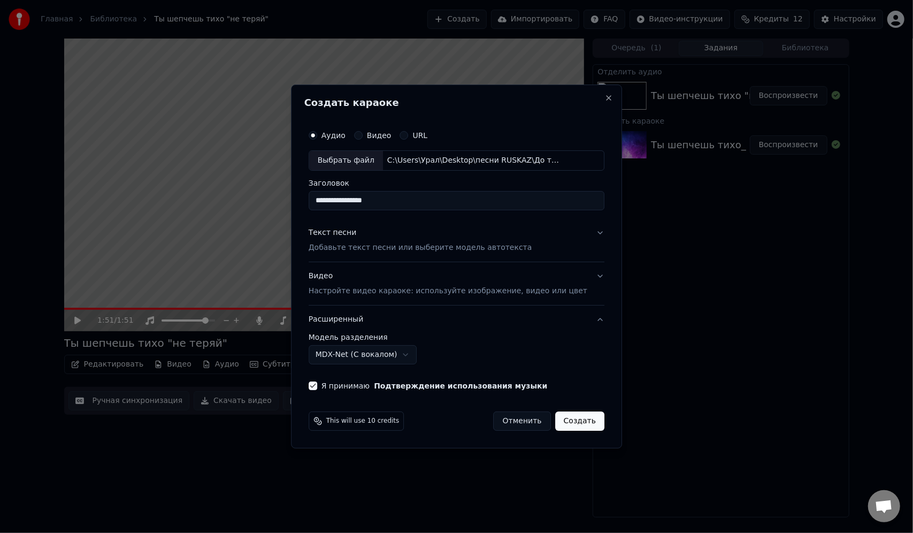
click at [576, 425] on button "Создать" at bounding box center [579, 421] width 49 height 19
select select "******"
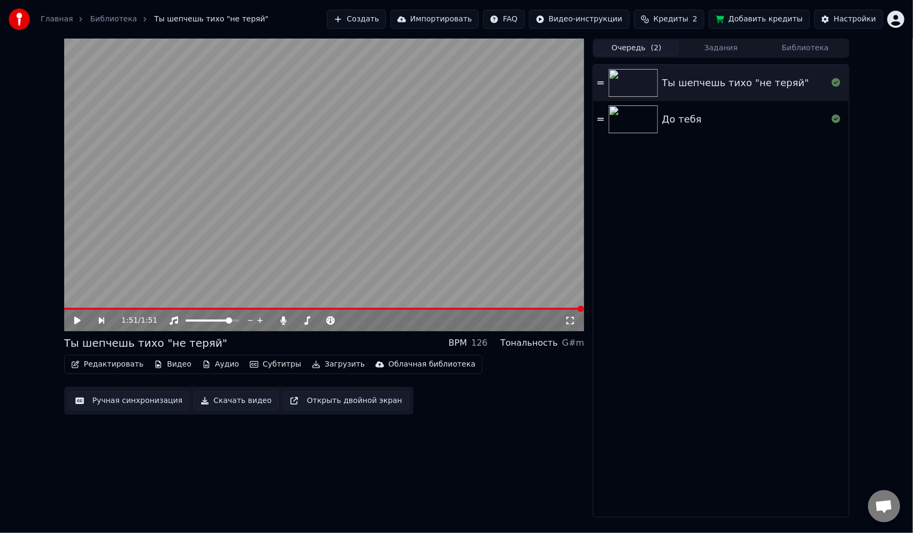
click at [634, 48] on button "Очередь ( 2 )" at bounding box center [637, 49] width 85 height 16
click at [690, 121] on div "До тебя" at bounding box center [682, 119] width 40 height 15
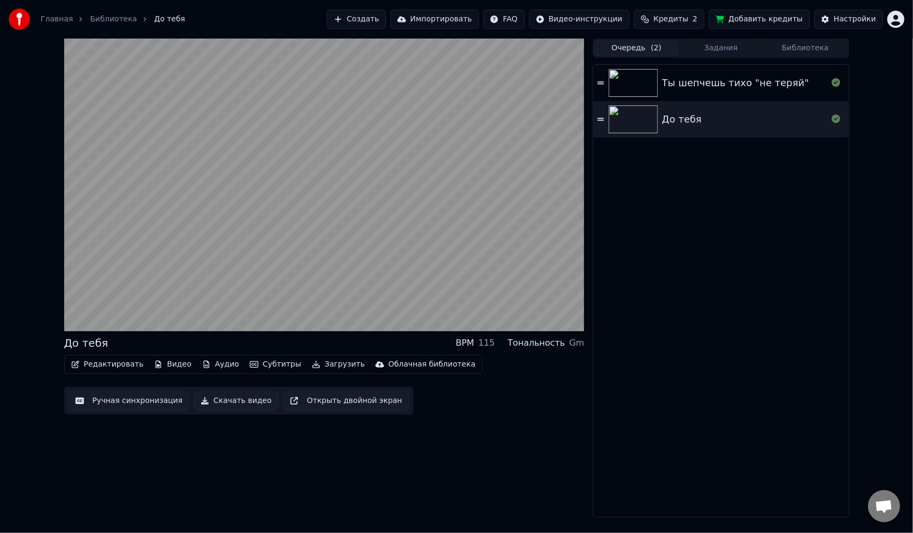
click at [743, 82] on div "Ты шепчешь тихо "не теряй"" at bounding box center [735, 82] width 147 height 15
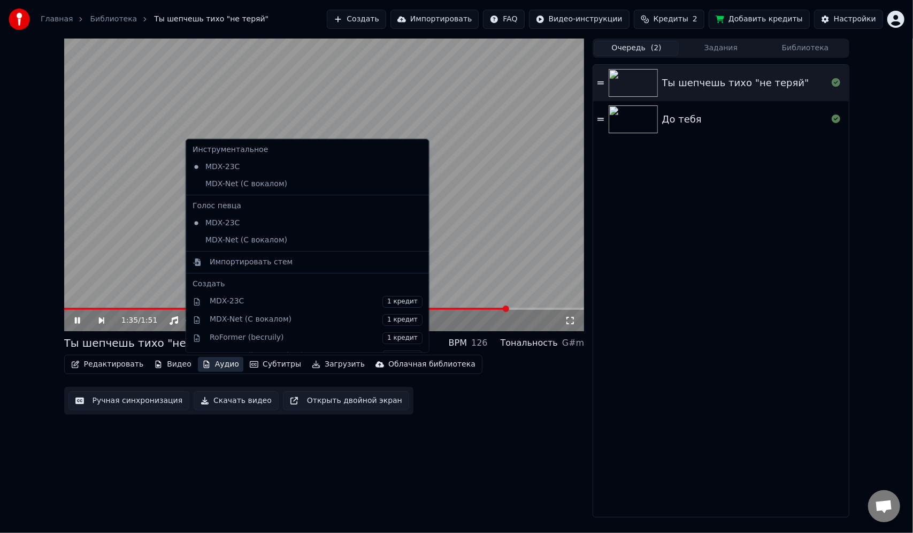
click at [215, 365] on button "Аудио" at bounding box center [220, 364] width 45 height 15
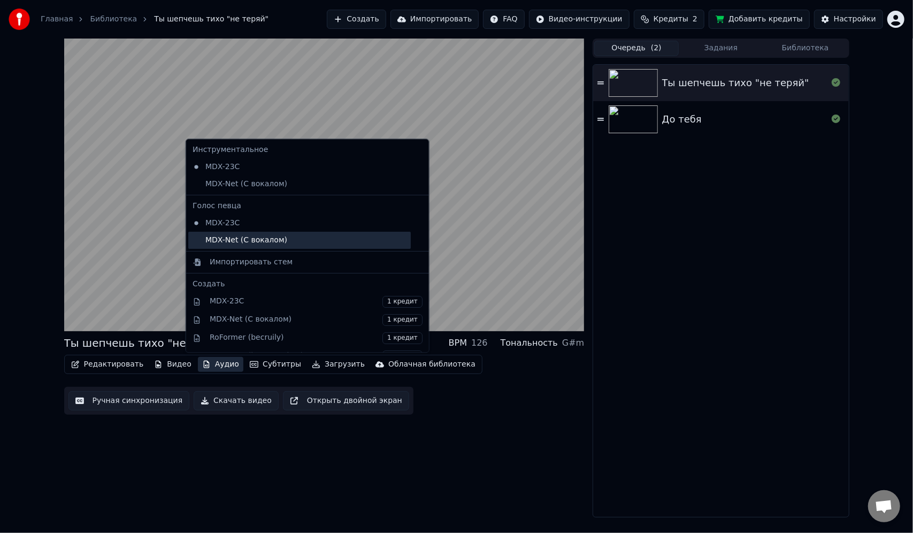
click at [217, 239] on div "MDX-Net (С вокалом)" at bounding box center [299, 240] width 223 height 17
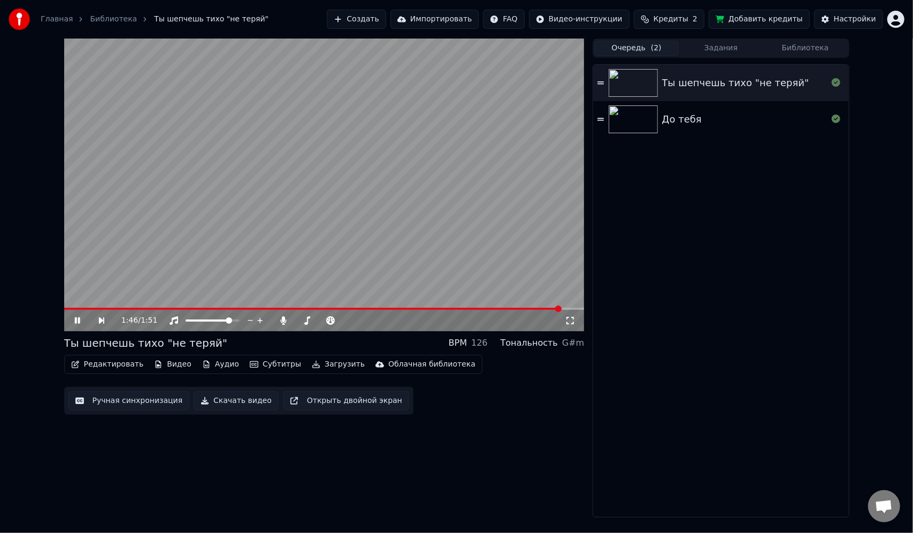
click at [72, 304] on video at bounding box center [324, 185] width 521 height 293
click at [73, 306] on video at bounding box center [324, 185] width 521 height 293
click at [74, 307] on video at bounding box center [324, 185] width 521 height 293
click at [74, 317] on icon at bounding box center [77, 320] width 6 height 7
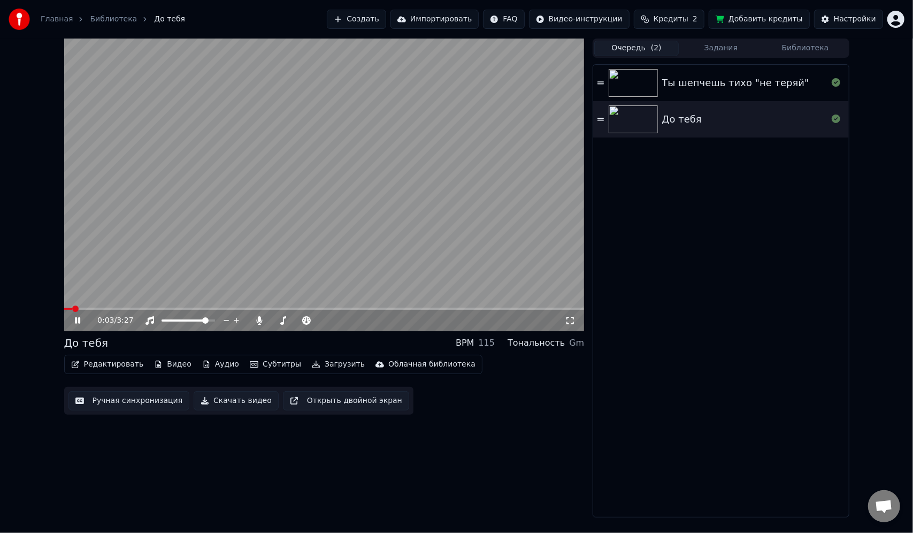
click at [690, 86] on div "Ты шепчешь тихо "не теряй"" at bounding box center [735, 82] width 147 height 15
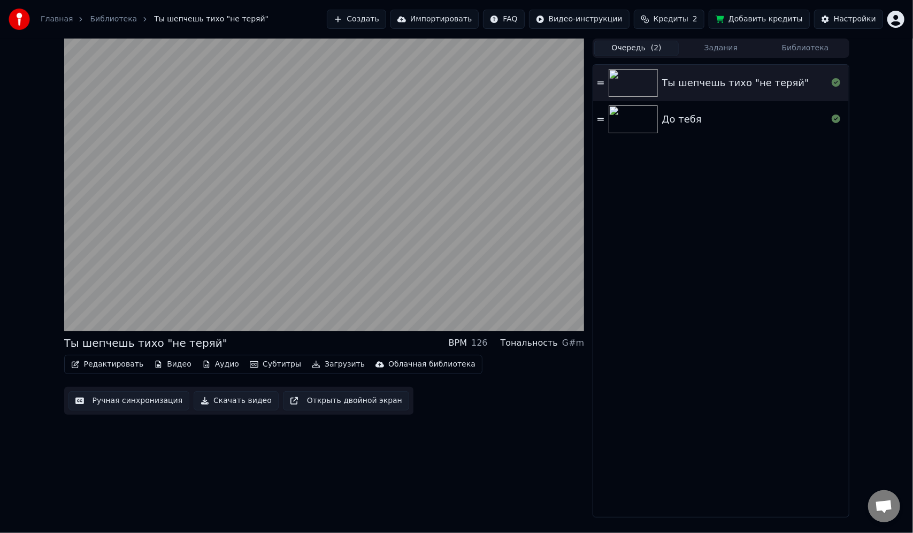
click at [159, 366] on button "Видео" at bounding box center [173, 364] width 46 height 15
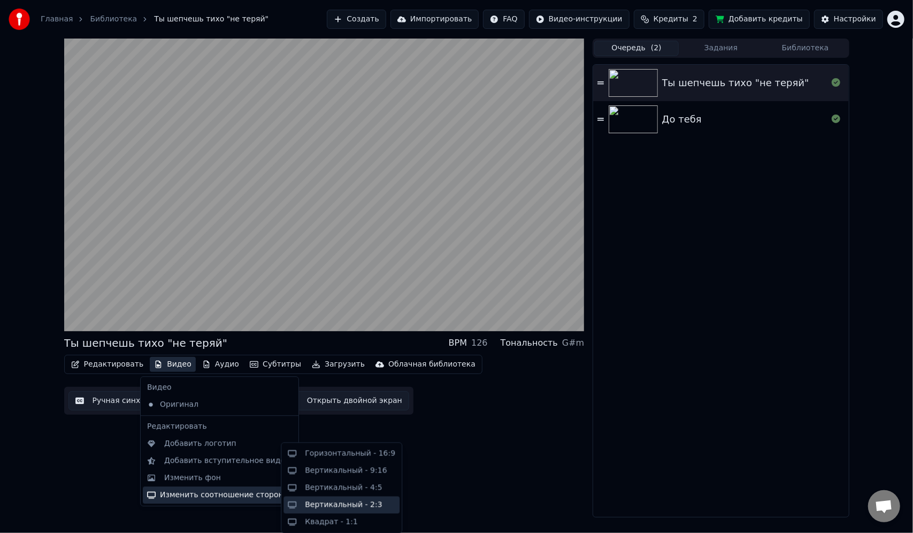
click at [326, 504] on div "Вертикальный - 2:3" at bounding box center [343, 505] width 77 height 11
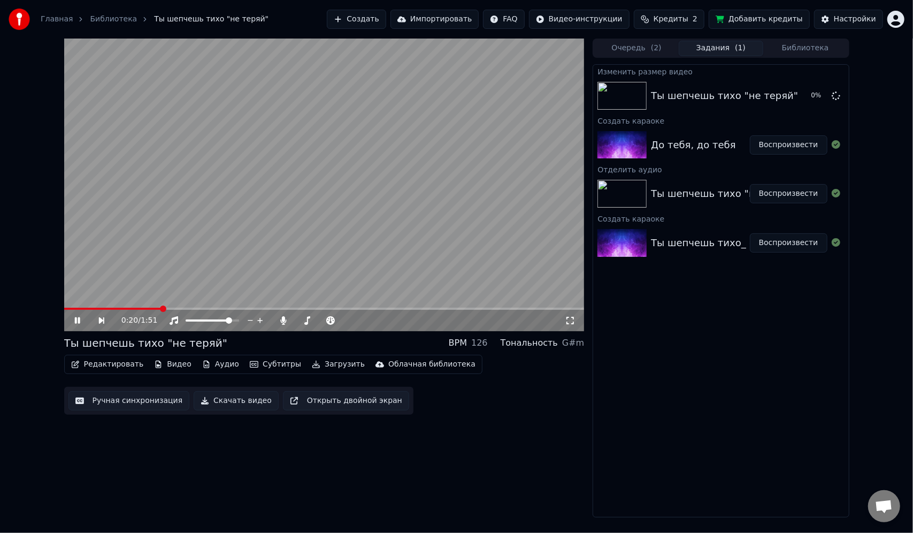
click at [503, 248] on video at bounding box center [324, 185] width 521 height 293
click at [73, 318] on icon at bounding box center [85, 320] width 25 height 9
click at [223, 401] on button "Скачать видео" at bounding box center [236, 400] width 85 height 19
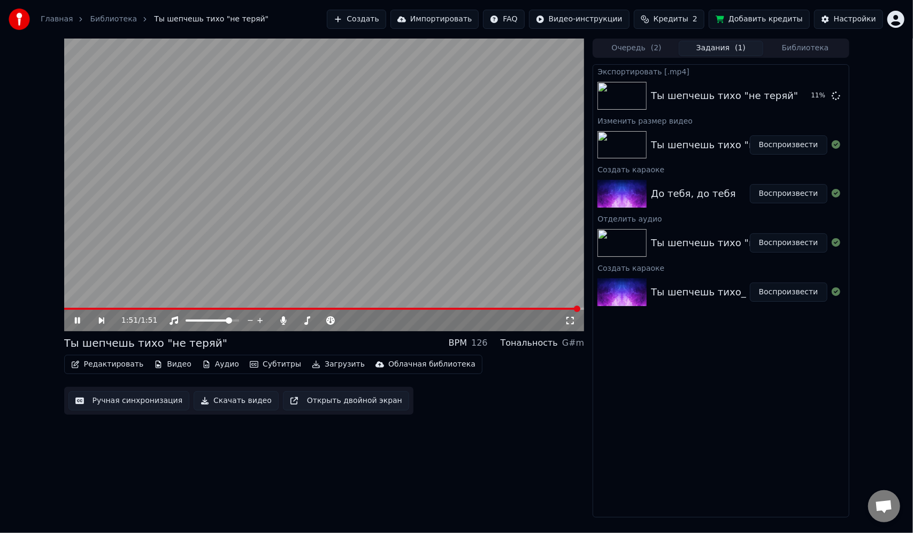
click at [582, 308] on span at bounding box center [324, 309] width 521 height 2
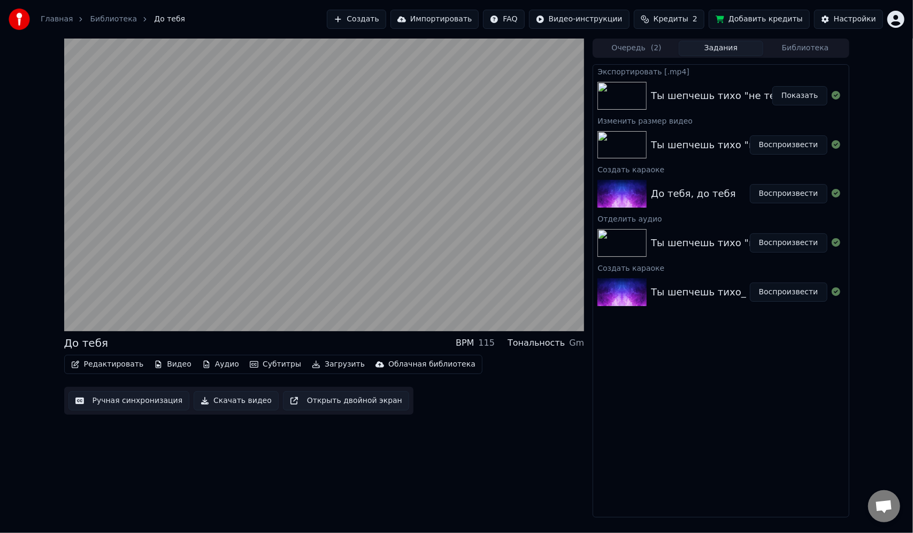
click at [340, 365] on button "Загрузить" at bounding box center [339, 364] width 62 height 15
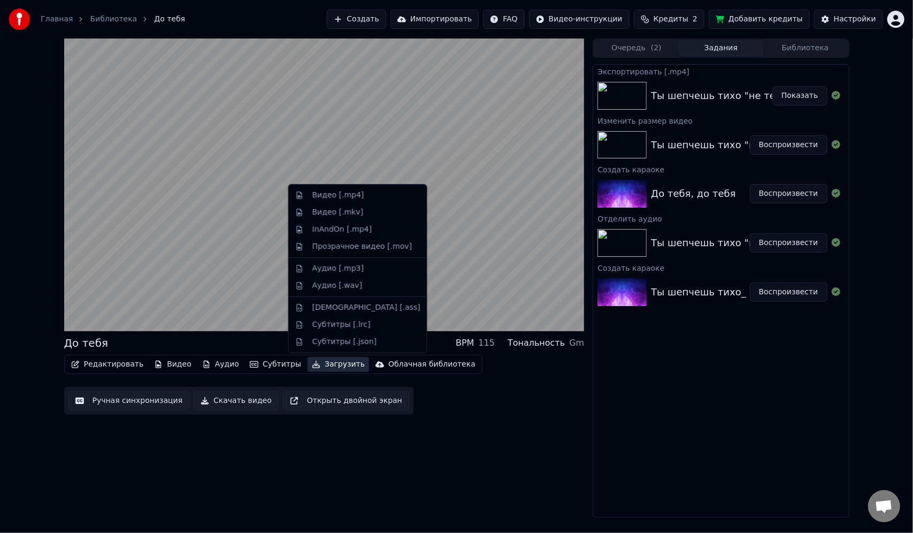
click at [320, 364] on button "Загрузить" at bounding box center [339, 364] width 62 height 15
click at [329, 195] on div "Видео [.mp4]" at bounding box center [339, 195] width 52 height 11
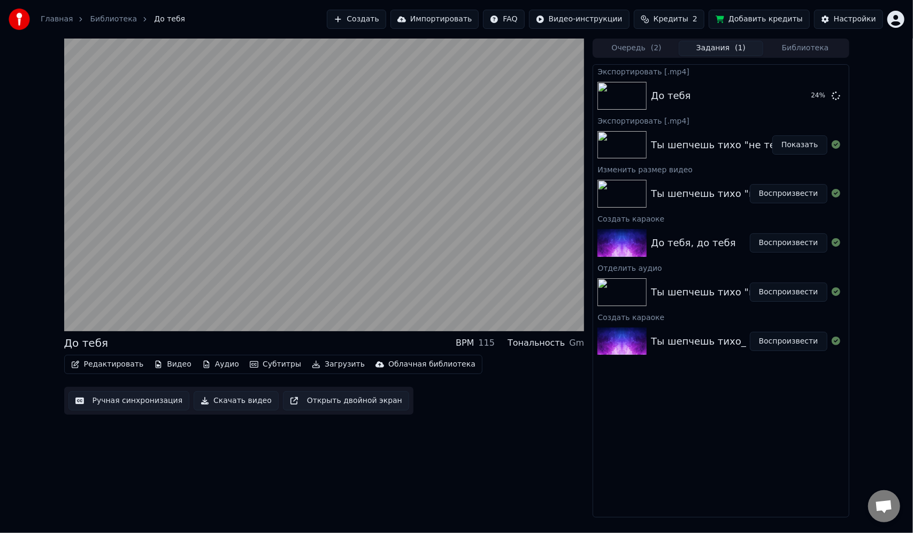
click at [674, 145] on div "Ты шепчешь тихо "не теряй"" at bounding box center [724, 145] width 147 height 15
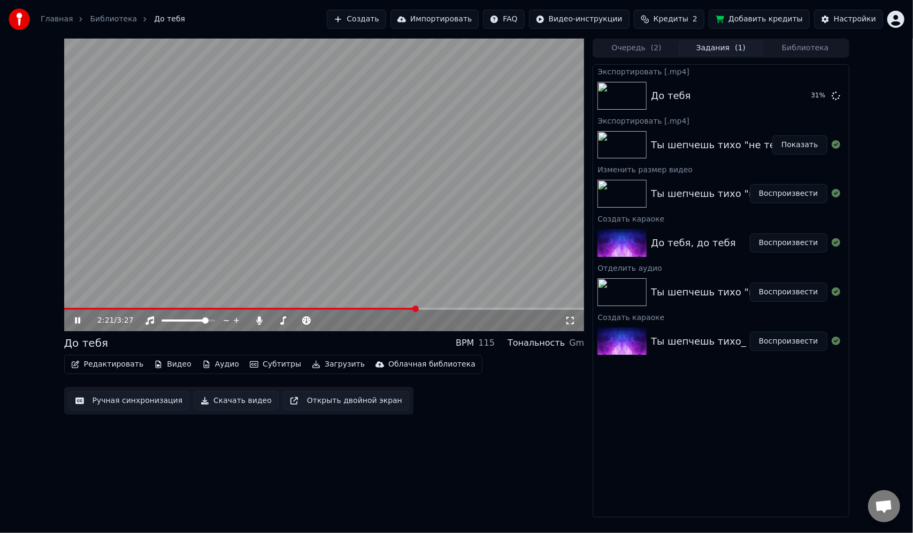
click at [637, 151] on img at bounding box center [622, 145] width 49 height 28
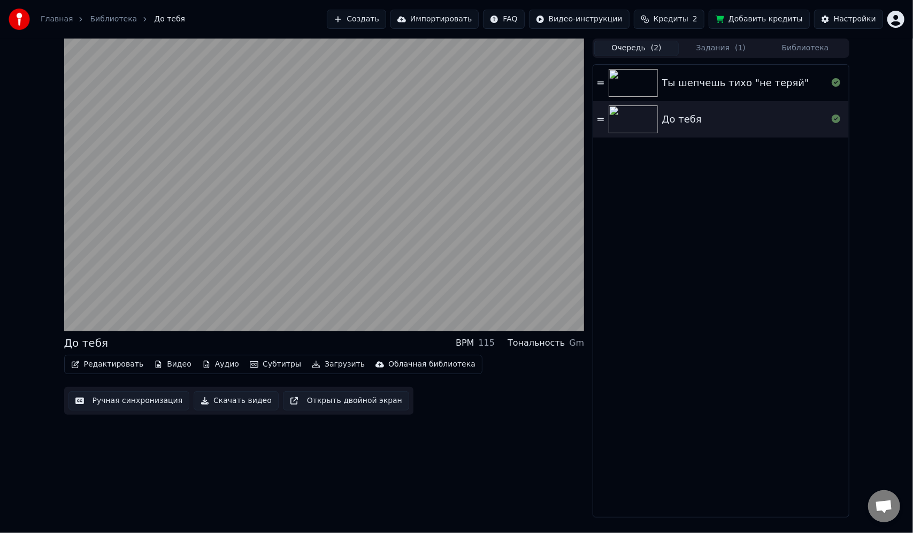
click at [641, 48] on button "Очередь ( 2 )" at bounding box center [637, 49] width 85 height 16
click at [704, 50] on button "Задания ( 1 )" at bounding box center [721, 49] width 85 height 16
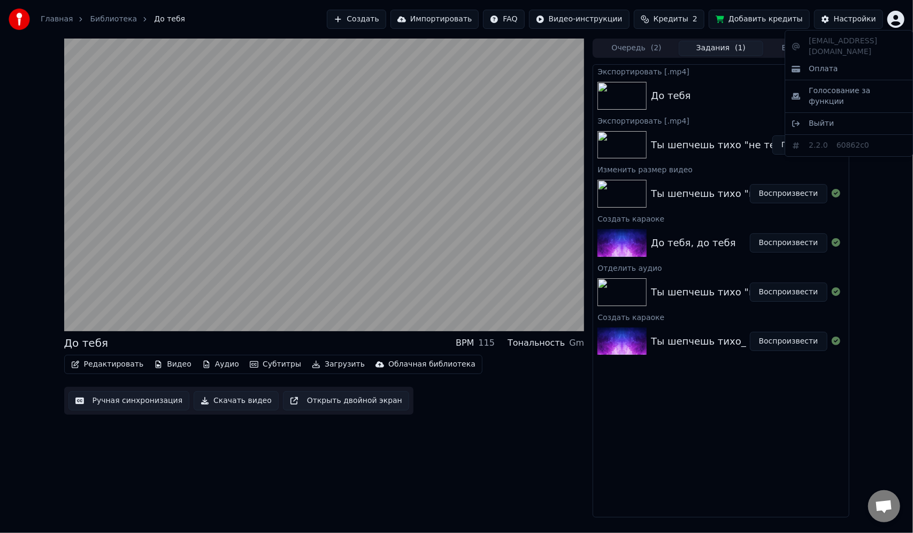
click at [903, 17] on html "Главная Библиотека До тебя Создать Импортировать FAQ Видео-инструкции Кредиты 2…" at bounding box center [456, 266] width 913 height 533
click at [700, 19] on html "Главная Библиотека До тебя Создать Импортировать FAQ Видео-инструкции Кредиты 2…" at bounding box center [456, 266] width 913 height 533
click at [689, 19] on span "Кредиты" at bounding box center [671, 19] width 35 height 11
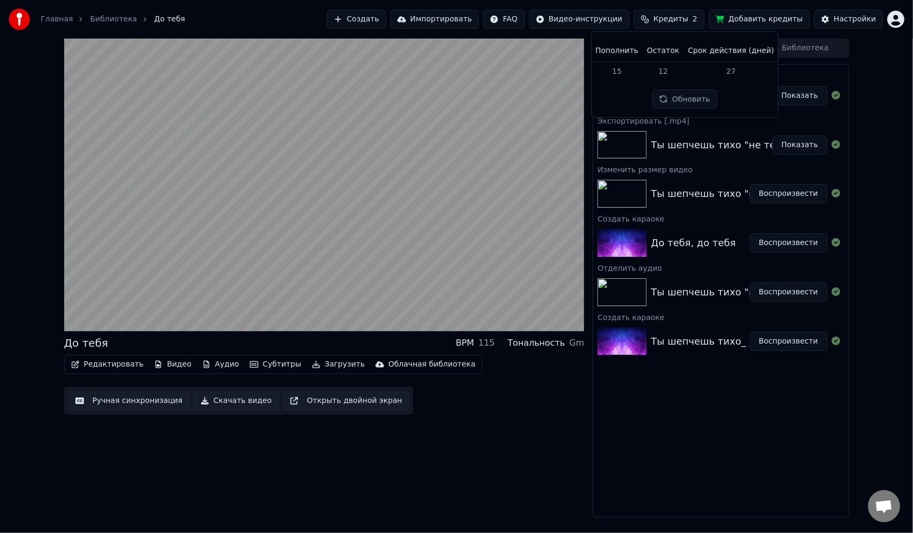
click at [761, 407] on div "Экспортировать [.mp4] До тебя Показать Экспортировать [.mp4] Ты шепчешь тихо "н…" at bounding box center [721, 290] width 256 height 453
click at [695, 95] on div "До тебя" at bounding box center [711, 95] width 121 height 15
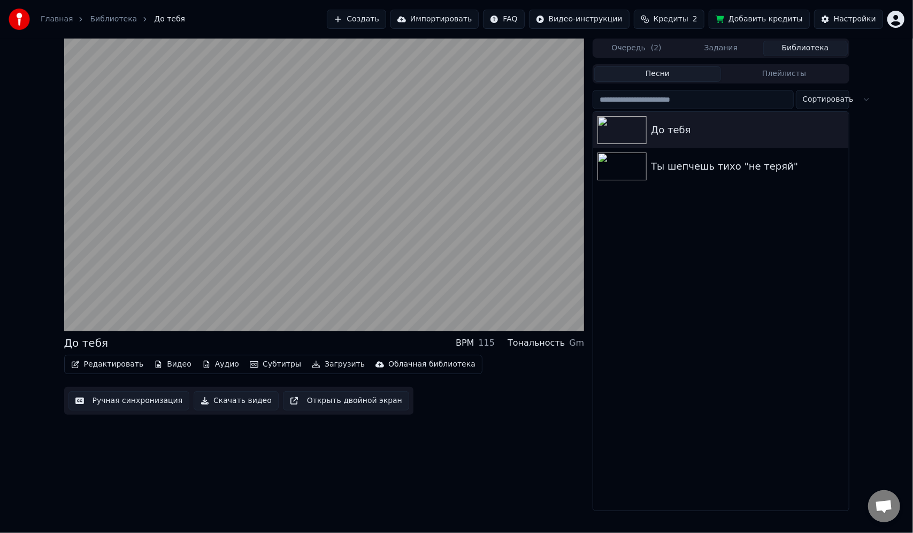
click at [791, 48] on button "Библиотека" at bounding box center [806, 49] width 85 height 16
click at [843, 128] on icon "button" at bounding box center [839, 129] width 11 height 9
click at [715, 248] on div "До тебя Ты шепчешь тихо "не теряй"" at bounding box center [720, 311] width 255 height 399
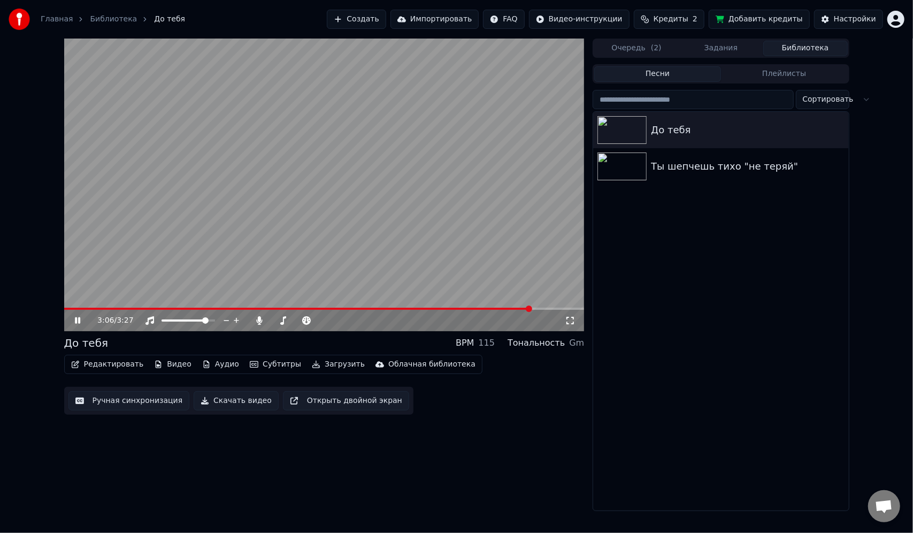
click at [204, 400] on button "Скачать видео" at bounding box center [236, 400] width 85 height 19
